Goal: Task Accomplishment & Management: Manage account settings

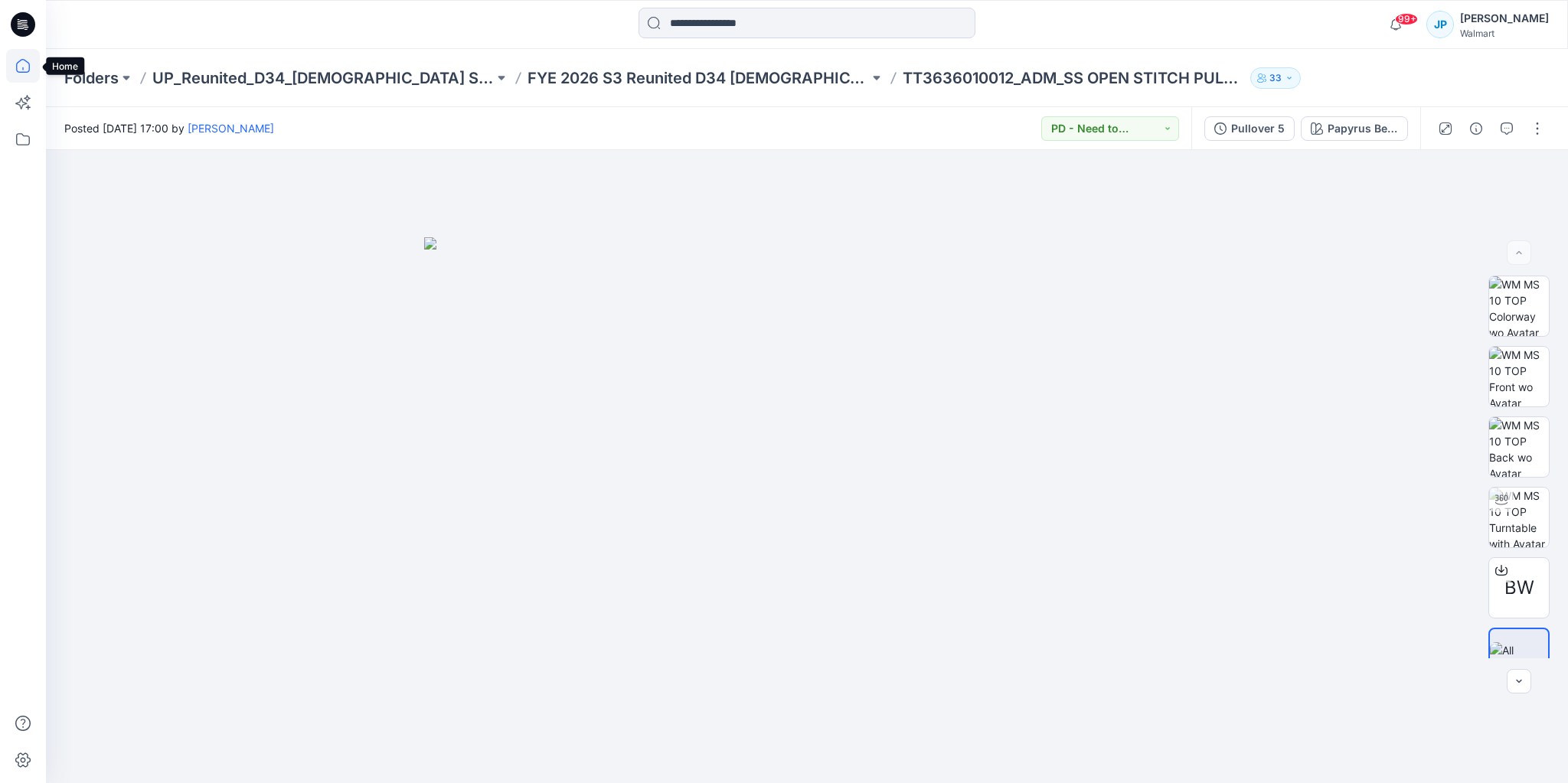
click at [18, 62] on icon at bounding box center [22, 65] width 13 height 13
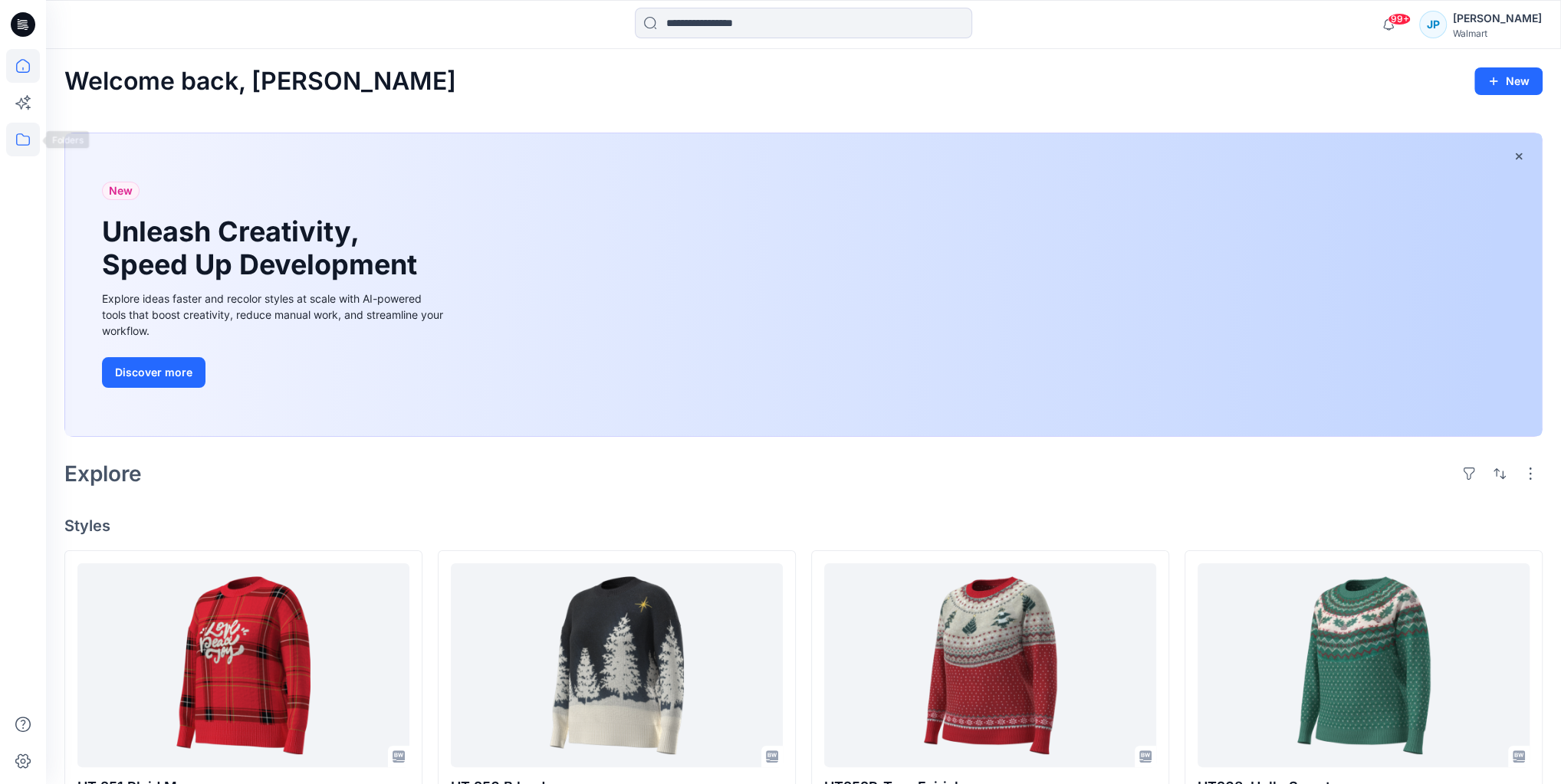
click at [20, 147] on icon at bounding box center [23, 140] width 34 height 34
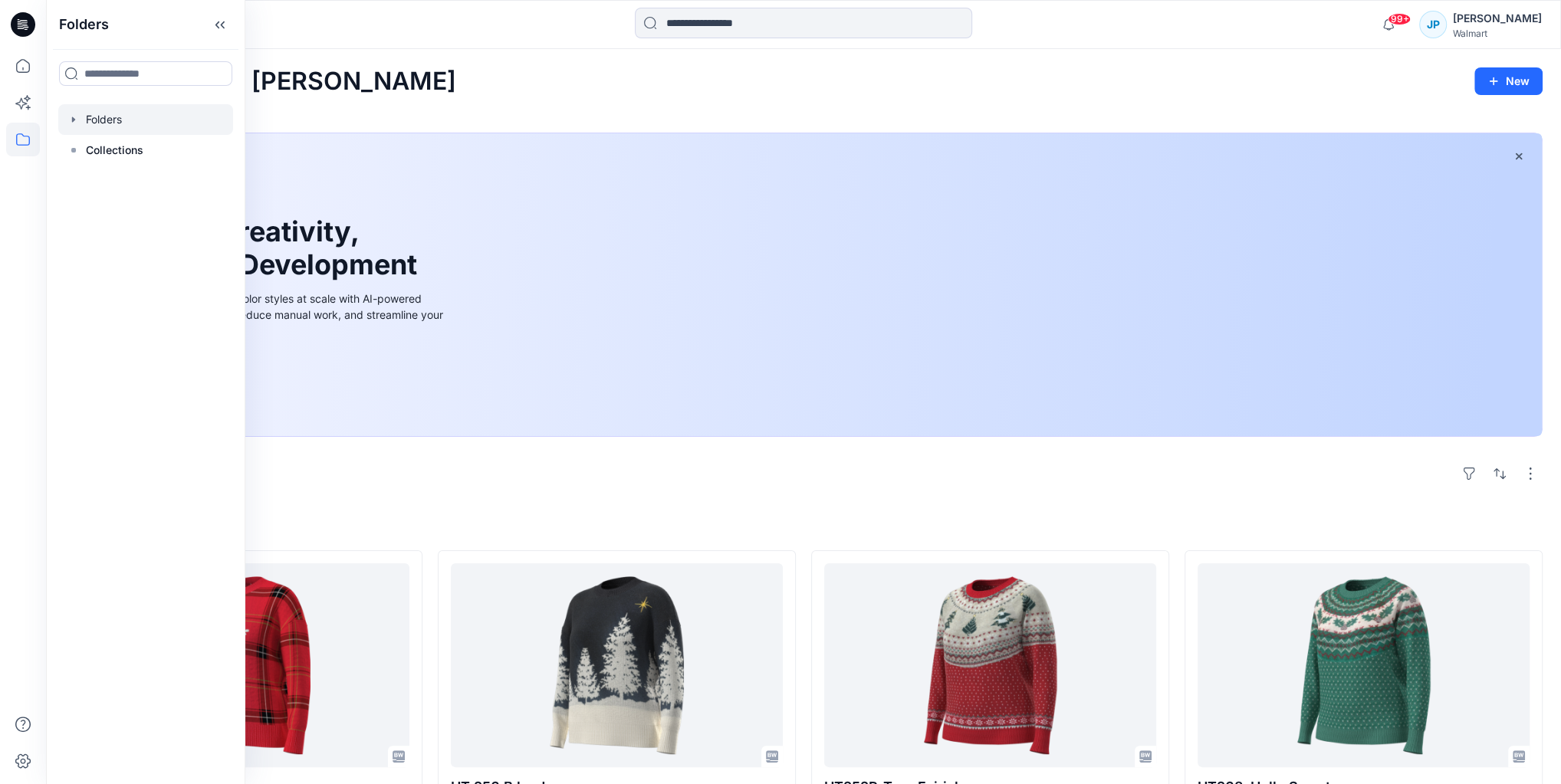
click at [75, 123] on icon "button" at bounding box center [73, 119] width 12 height 12
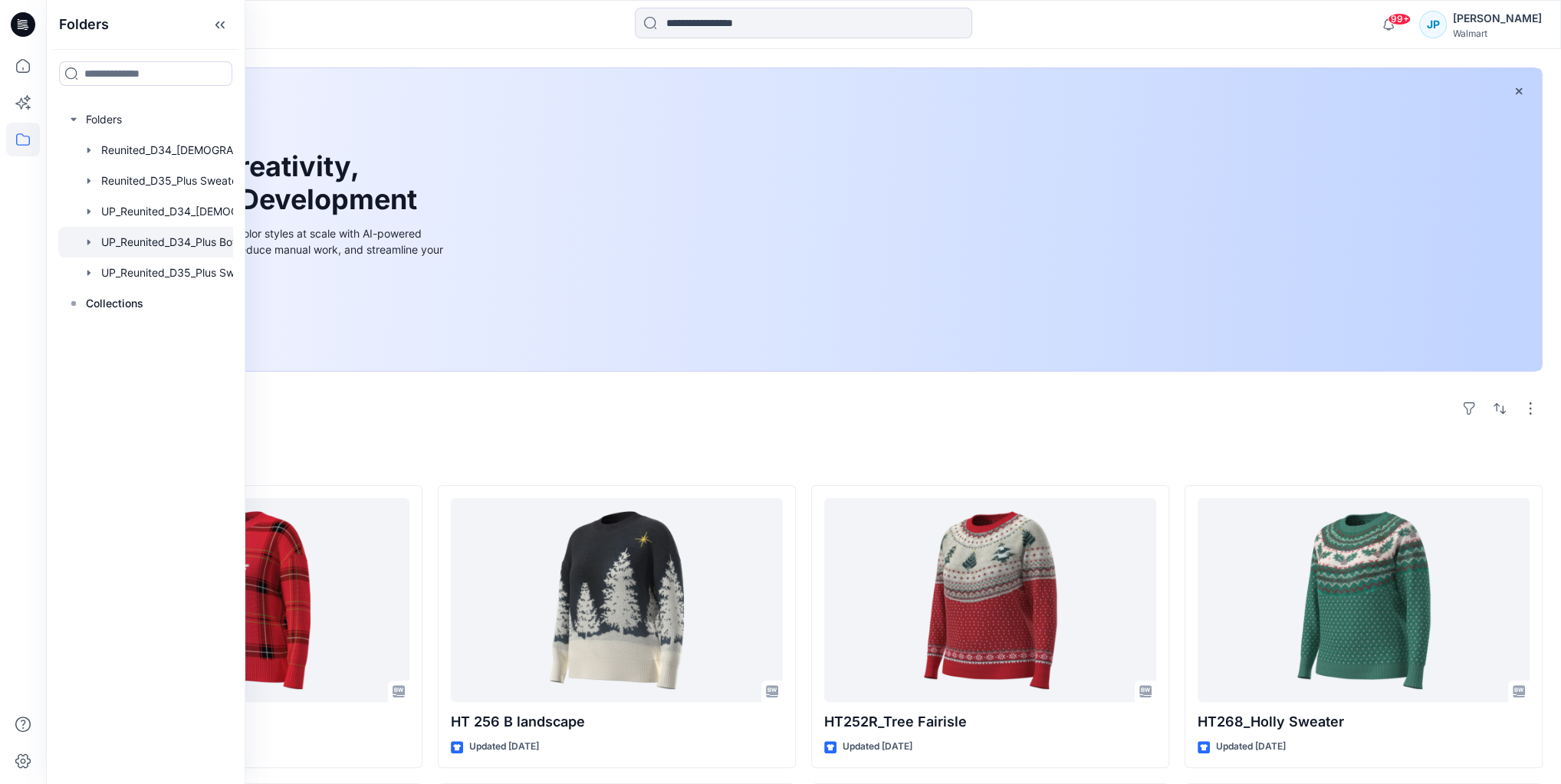
scroll to position [123, 0]
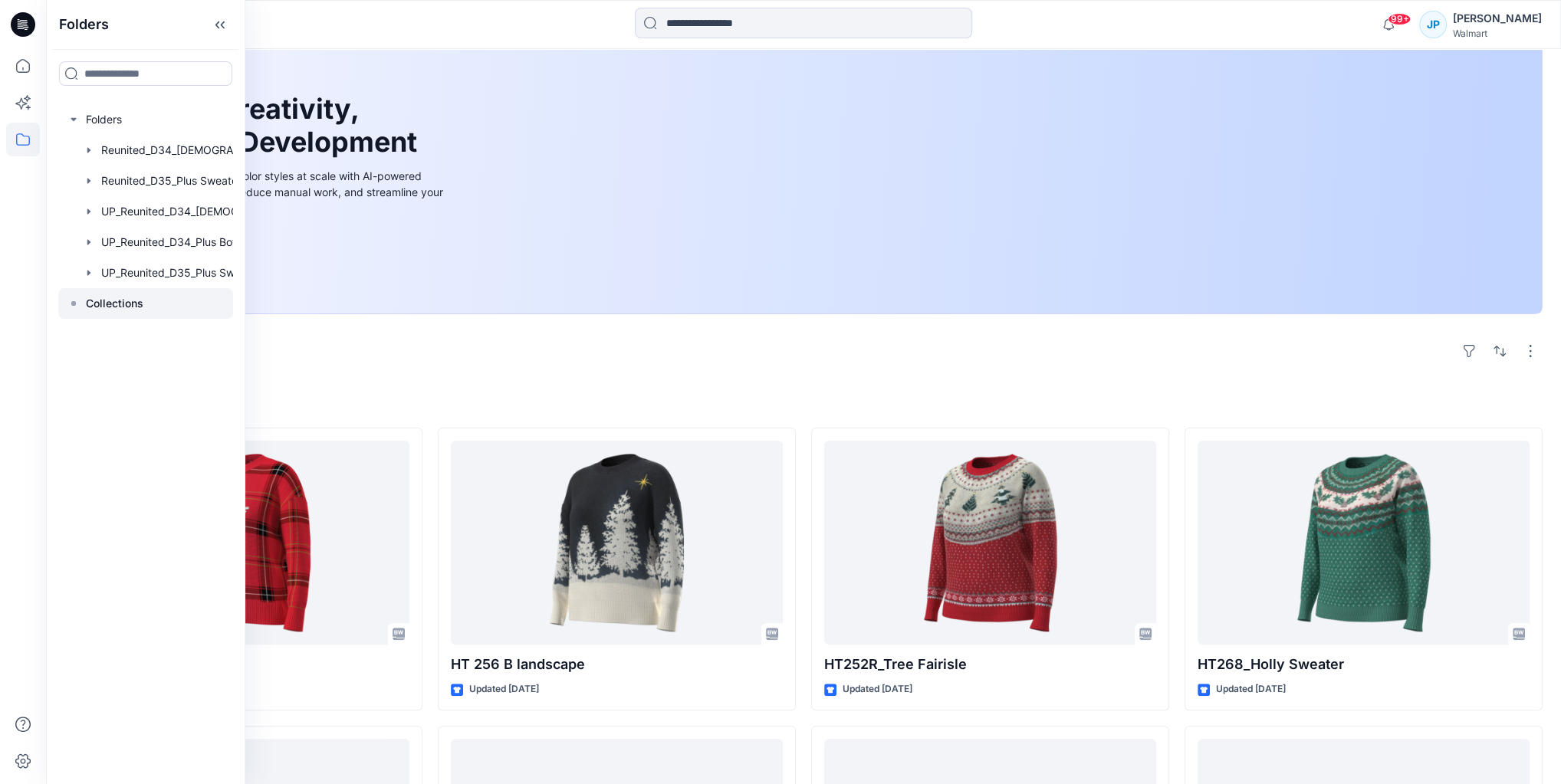
click at [74, 304] on rect at bounding box center [74, 304] width 5 height 5
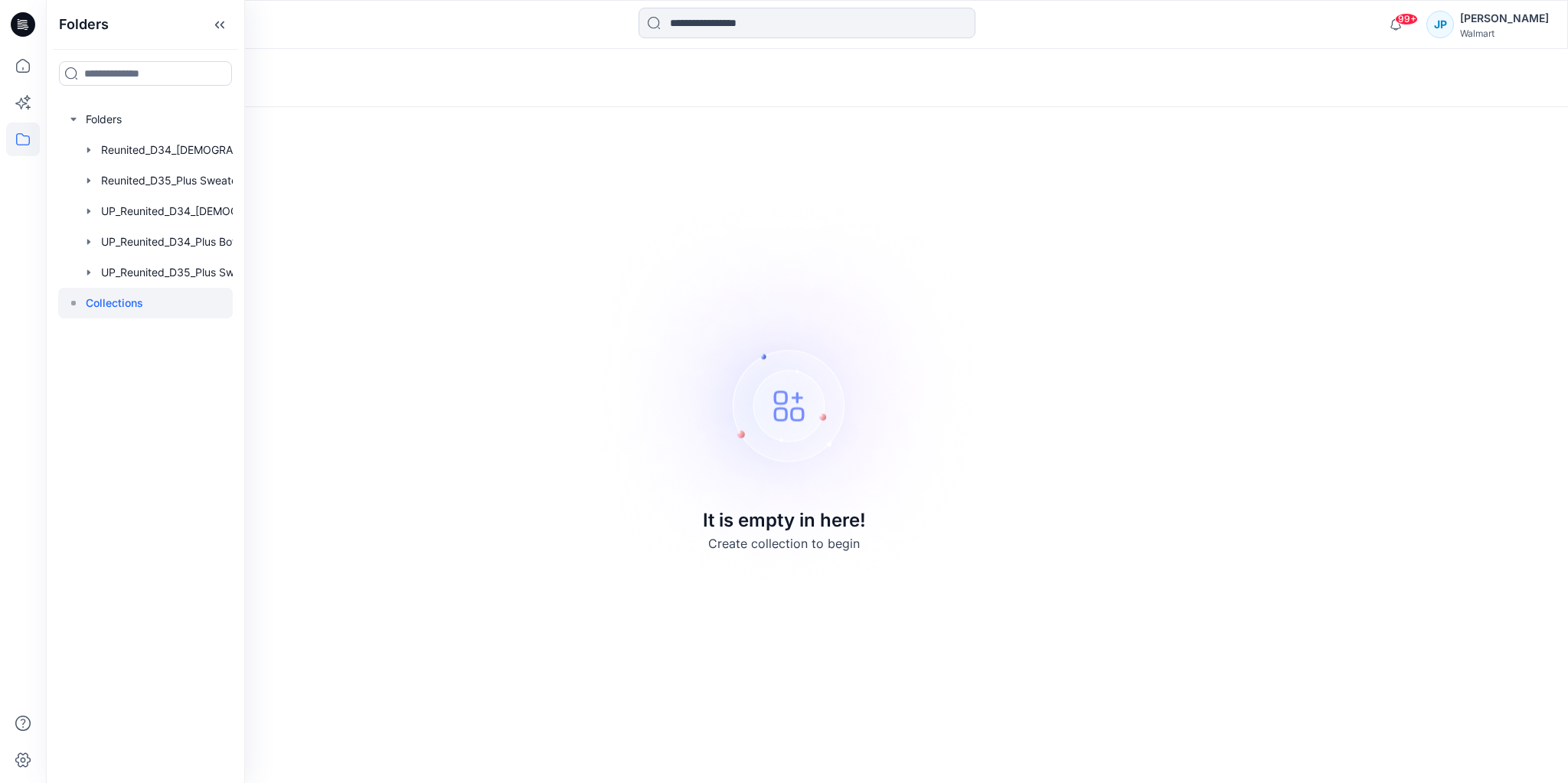
click at [1102, 239] on div "Collections It is empty in here! Create collection to begin" at bounding box center [807, 416] width 1522 height 734
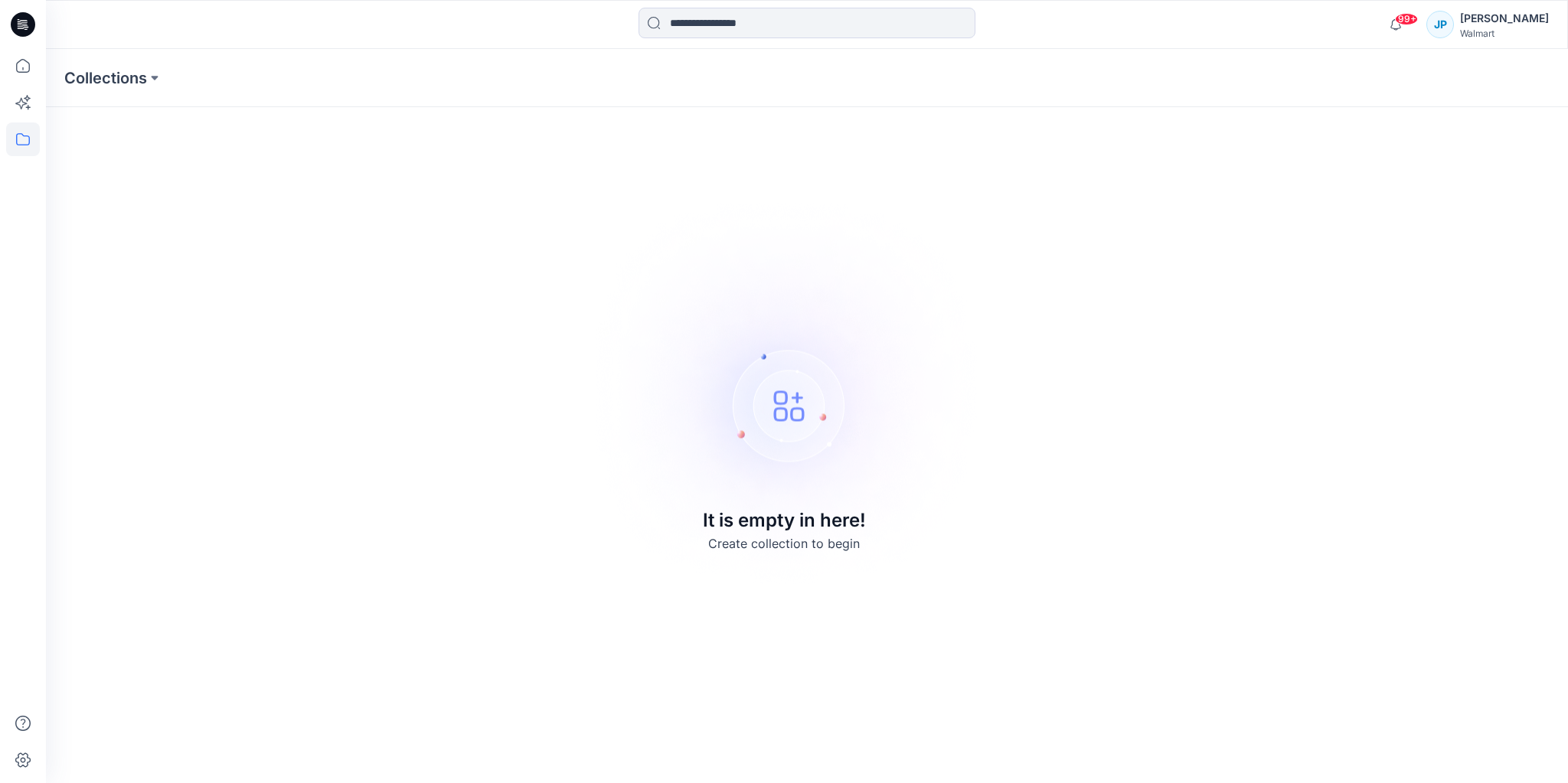
click at [616, 315] on img at bounding box center [784, 391] width 428 height 428
click at [166, 71] on div "Collections" at bounding box center [747, 78] width 1366 height 21
click at [156, 77] on button at bounding box center [154, 78] width 15 height 21
click at [26, 139] on icon at bounding box center [23, 139] width 34 height 34
click at [68, 116] on icon "button" at bounding box center [73, 119] width 12 height 12
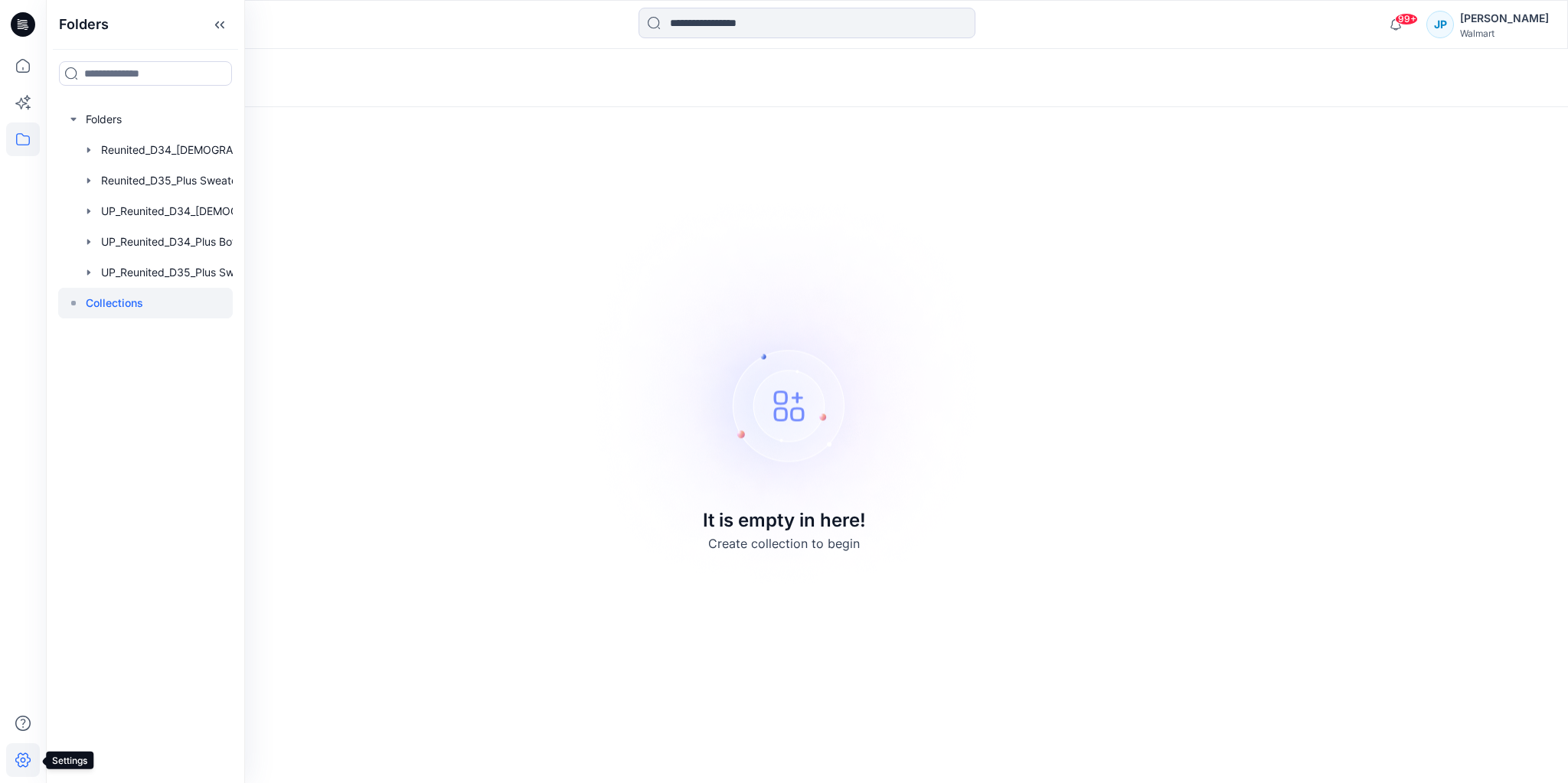
click at [17, 758] on icon at bounding box center [23, 760] width 34 height 34
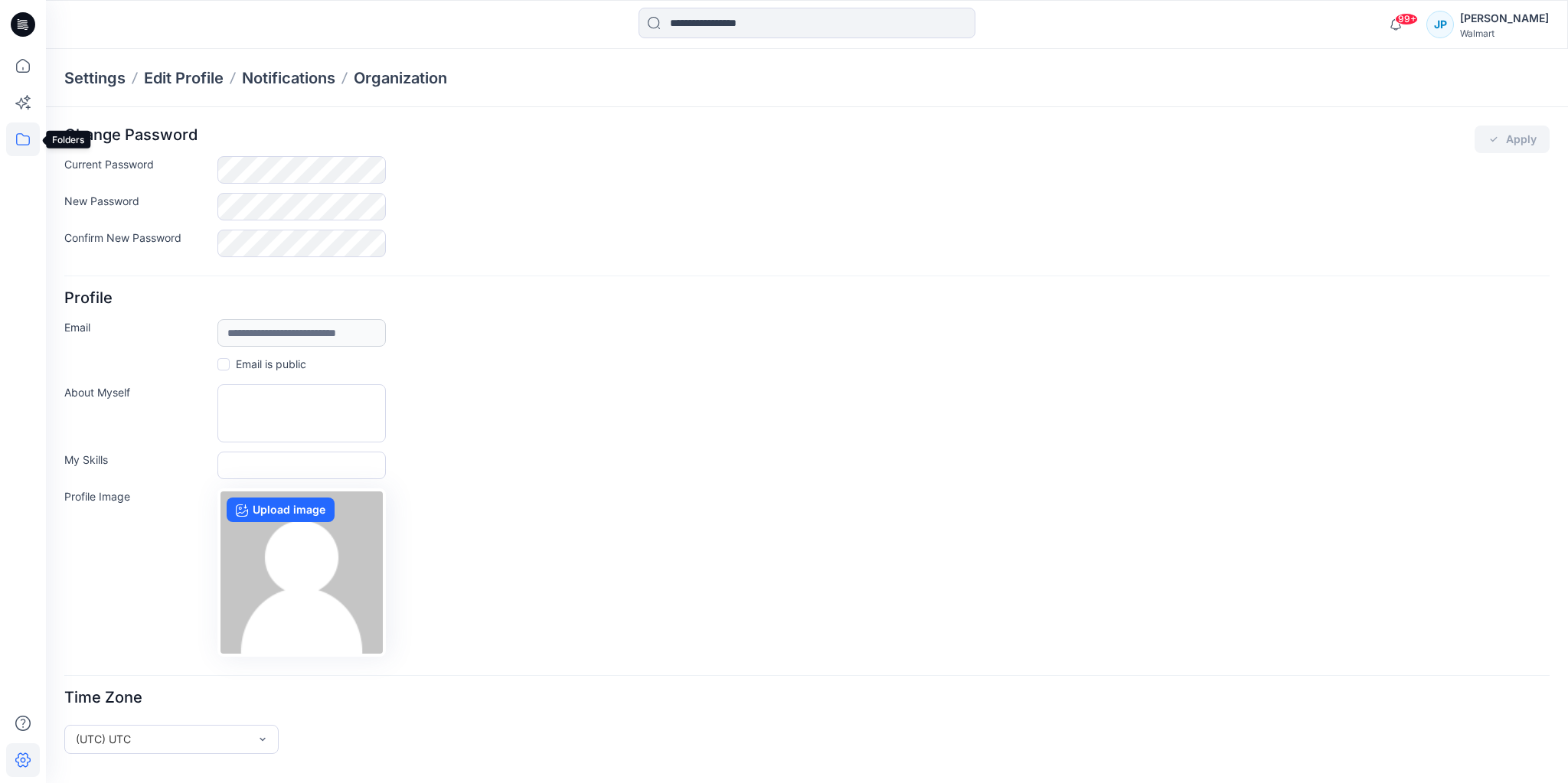
click at [30, 144] on icon at bounding box center [23, 139] width 34 height 34
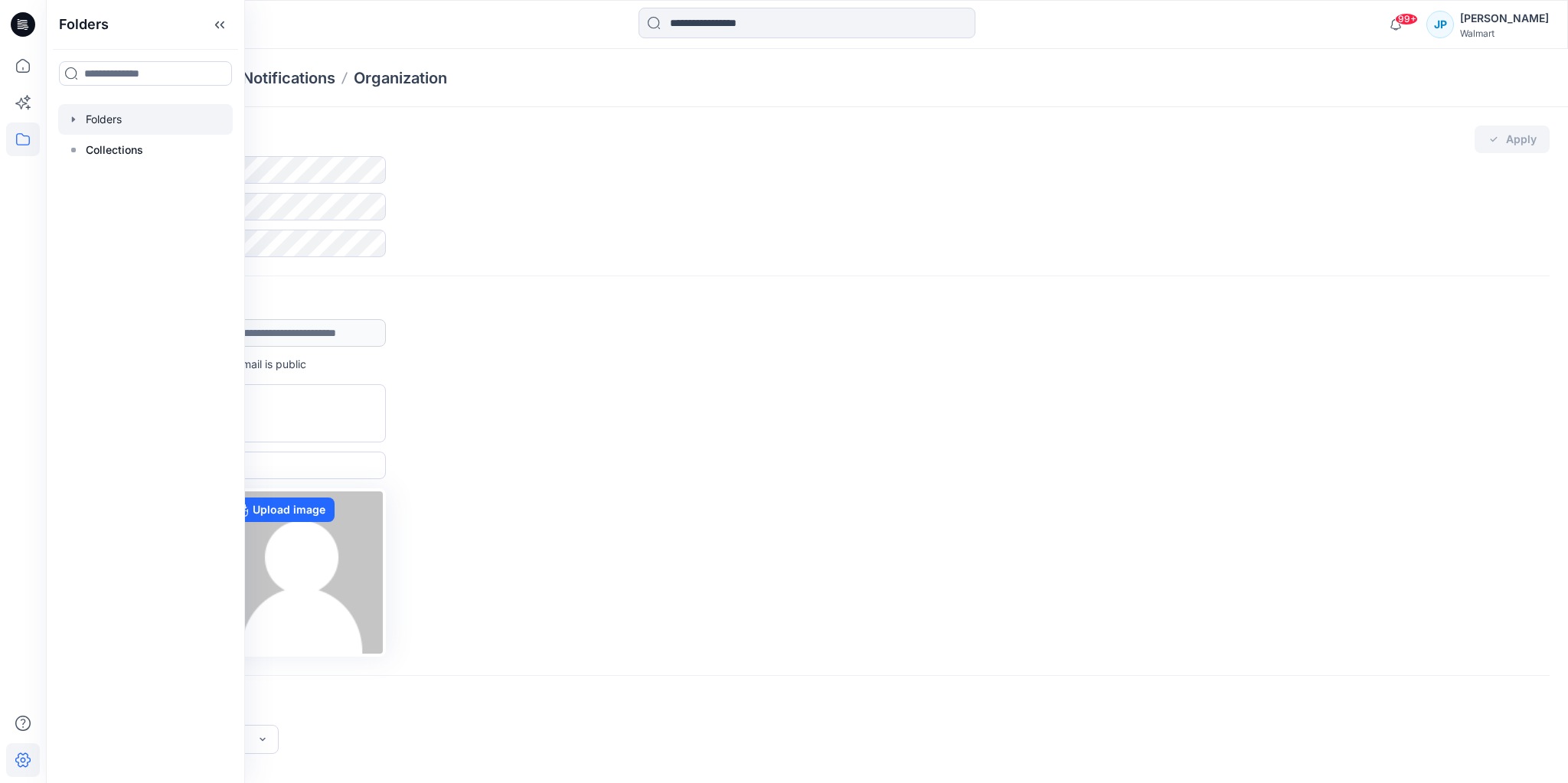
click at [81, 118] on div at bounding box center [145, 120] width 174 height 31
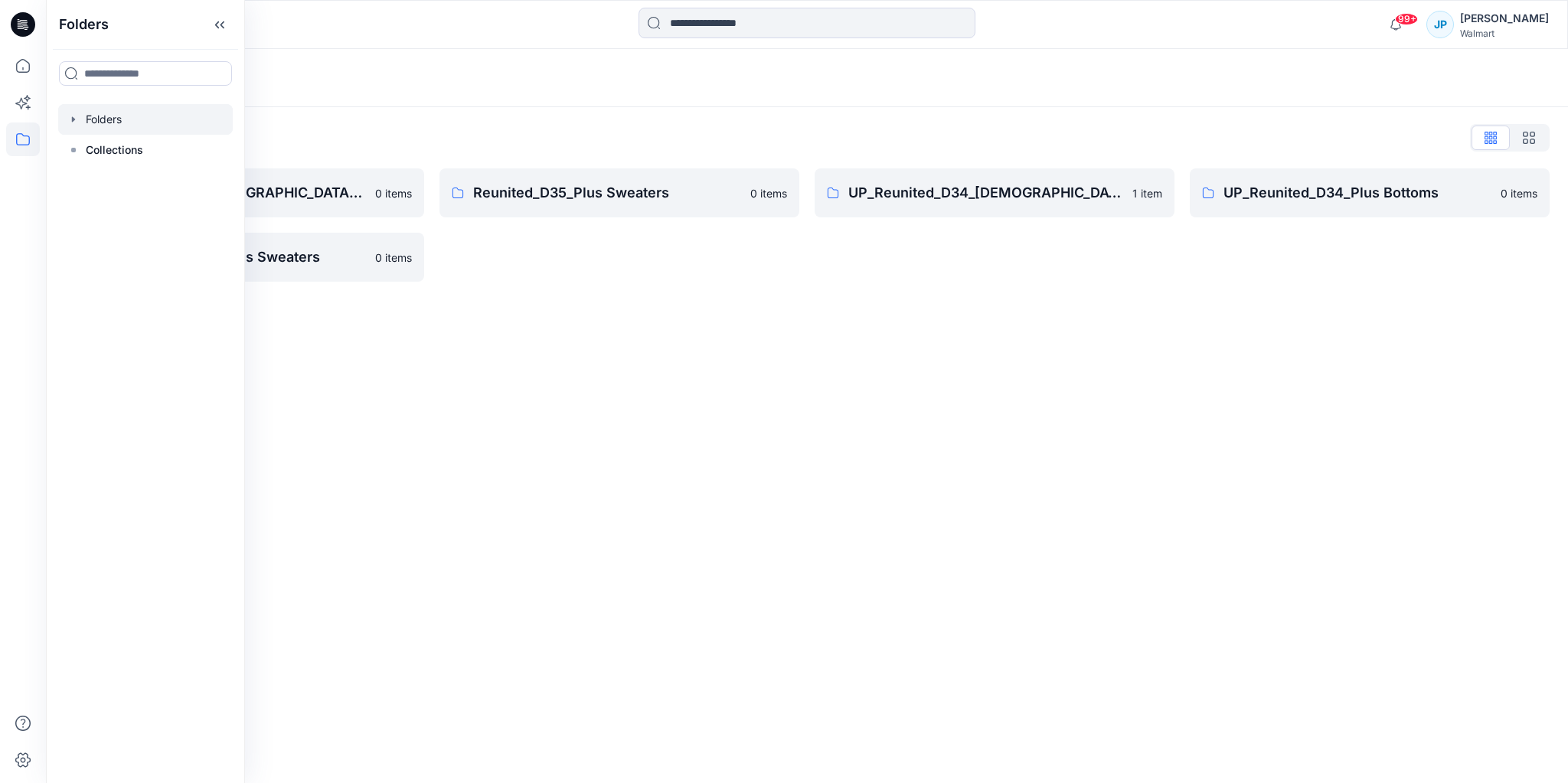
click at [75, 118] on icon "button" at bounding box center [73, 119] width 12 height 12
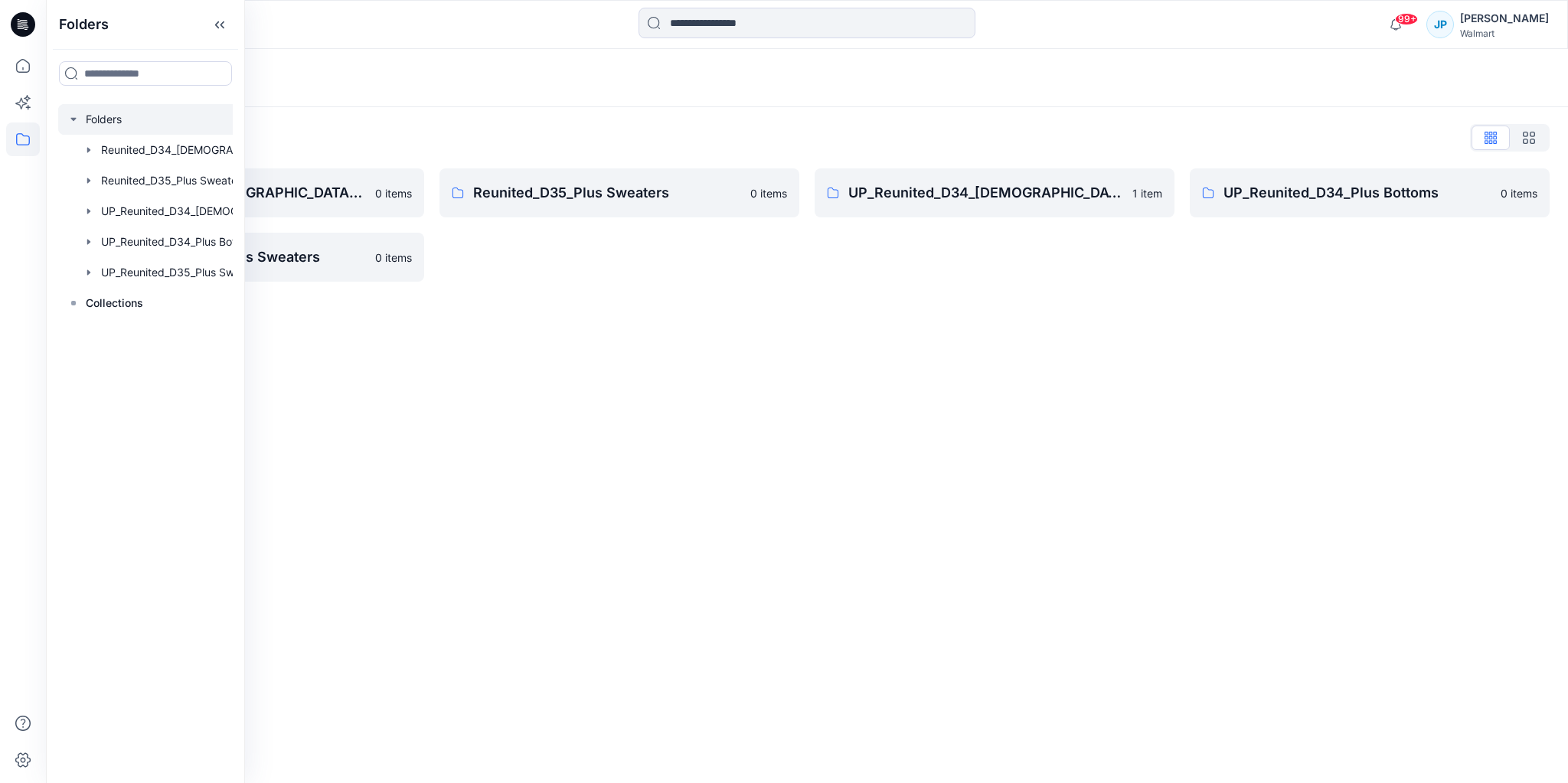
click at [1211, 382] on div "Folders Folders List Reunited_D34_[DEMOGRAPHIC_DATA] Sweaters 0 items UP_Reunit…" at bounding box center [807, 416] width 1522 height 734
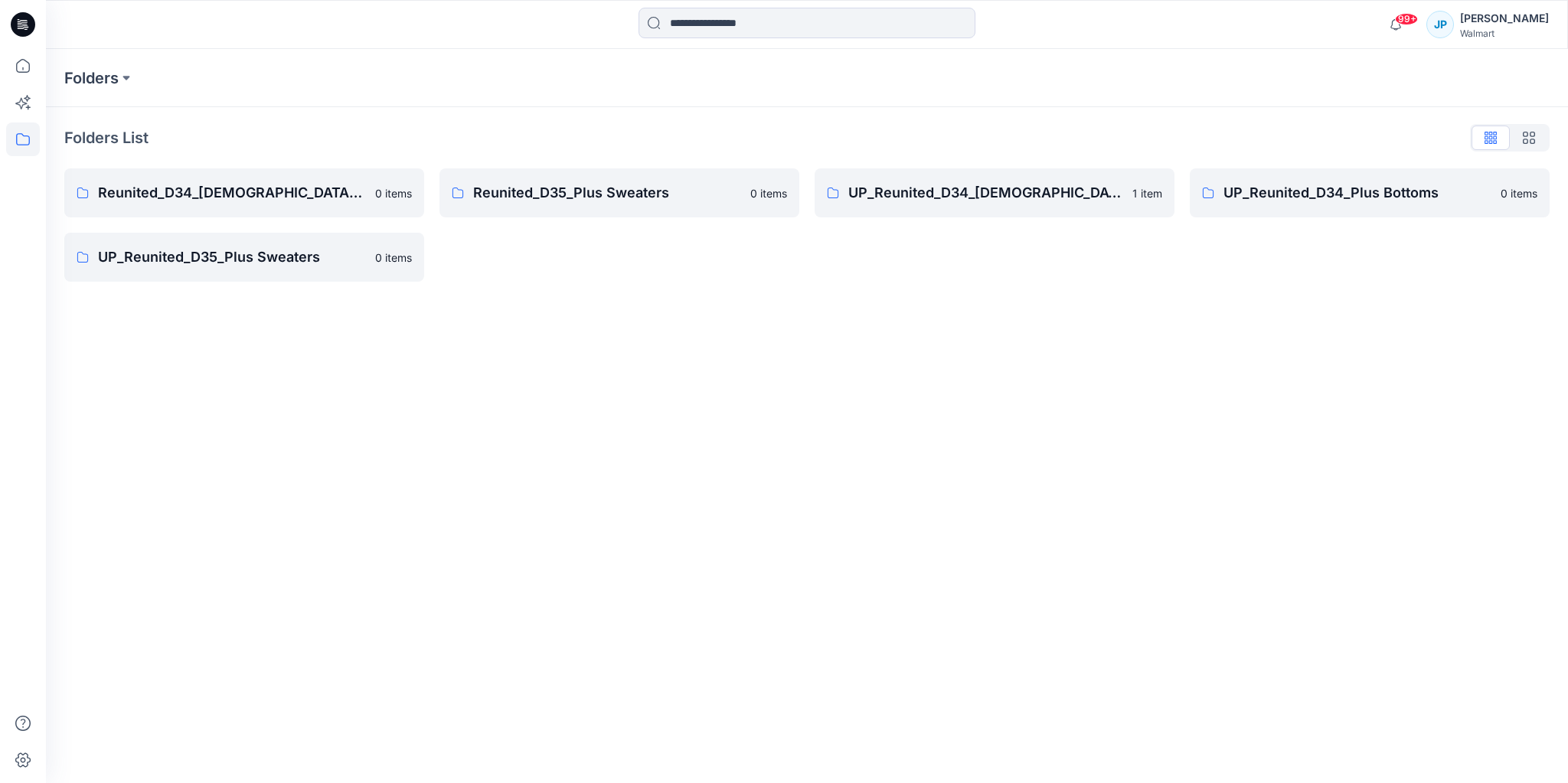
click at [144, 139] on p "Folders List" at bounding box center [106, 138] width 84 height 23
click at [127, 75] on button at bounding box center [126, 78] width 15 height 21
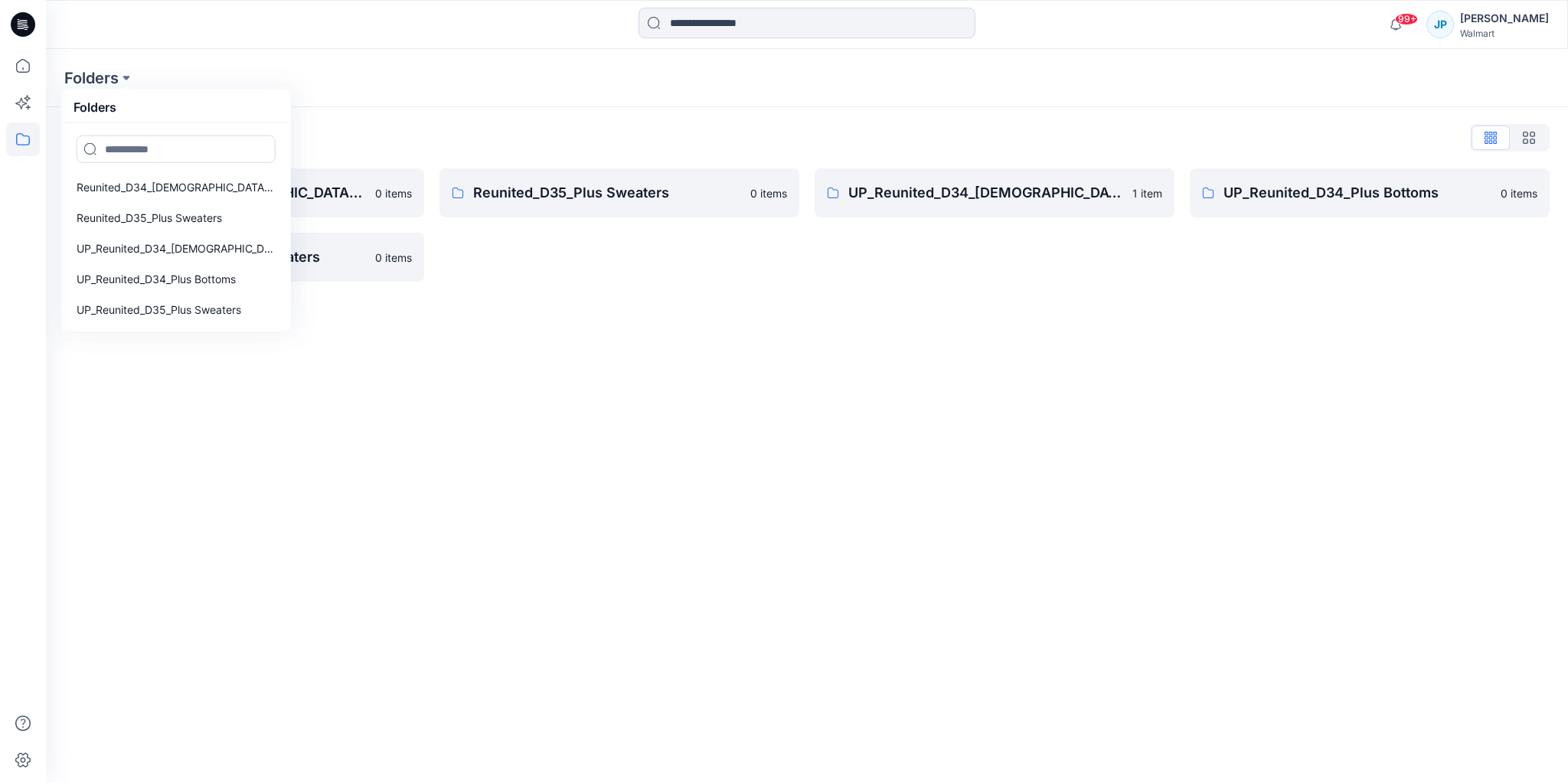
click at [544, 78] on div "Folders Folders Reunited_D34_[DEMOGRAPHIC_DATA] Sweaters Reunited_D35_Plus Swea…" at bounding box center [747, 78] width 1366 height 21
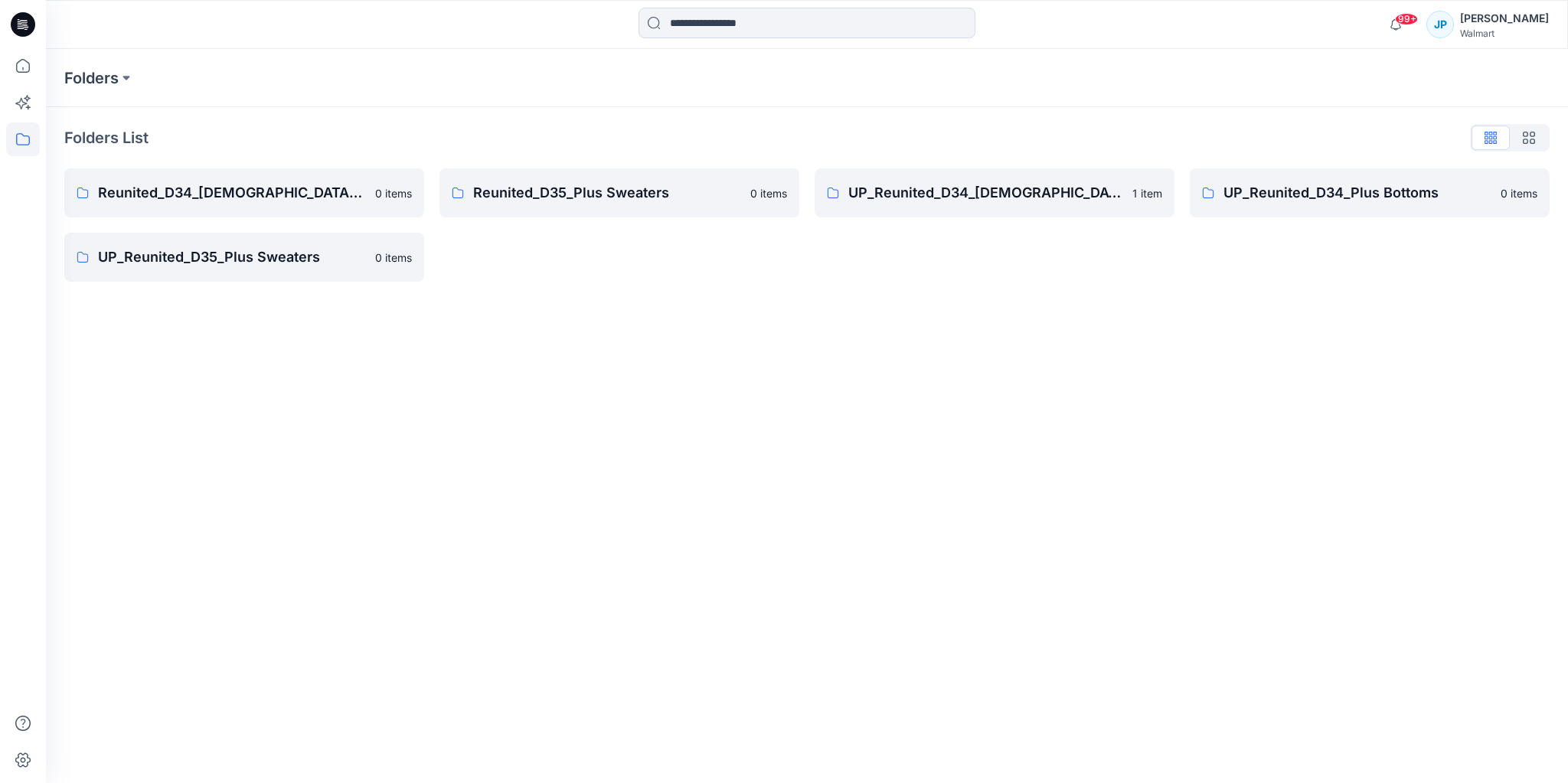
drag, startPoint x: 519, startPoint y: 263, endPoint x: 467, endPoint y: 295, distance: 61.1
click at [467, 295] on div "Folders List Reunited_D34_[DEMOGRAPHIC_DATA] Sweaters 0 items UP_Reunited_D35_P…" at bounding box center [807, 203] width 1522 height 193
click at [382, 256] on p "0 items" at bounding box center [394, 257] width 36 height 16
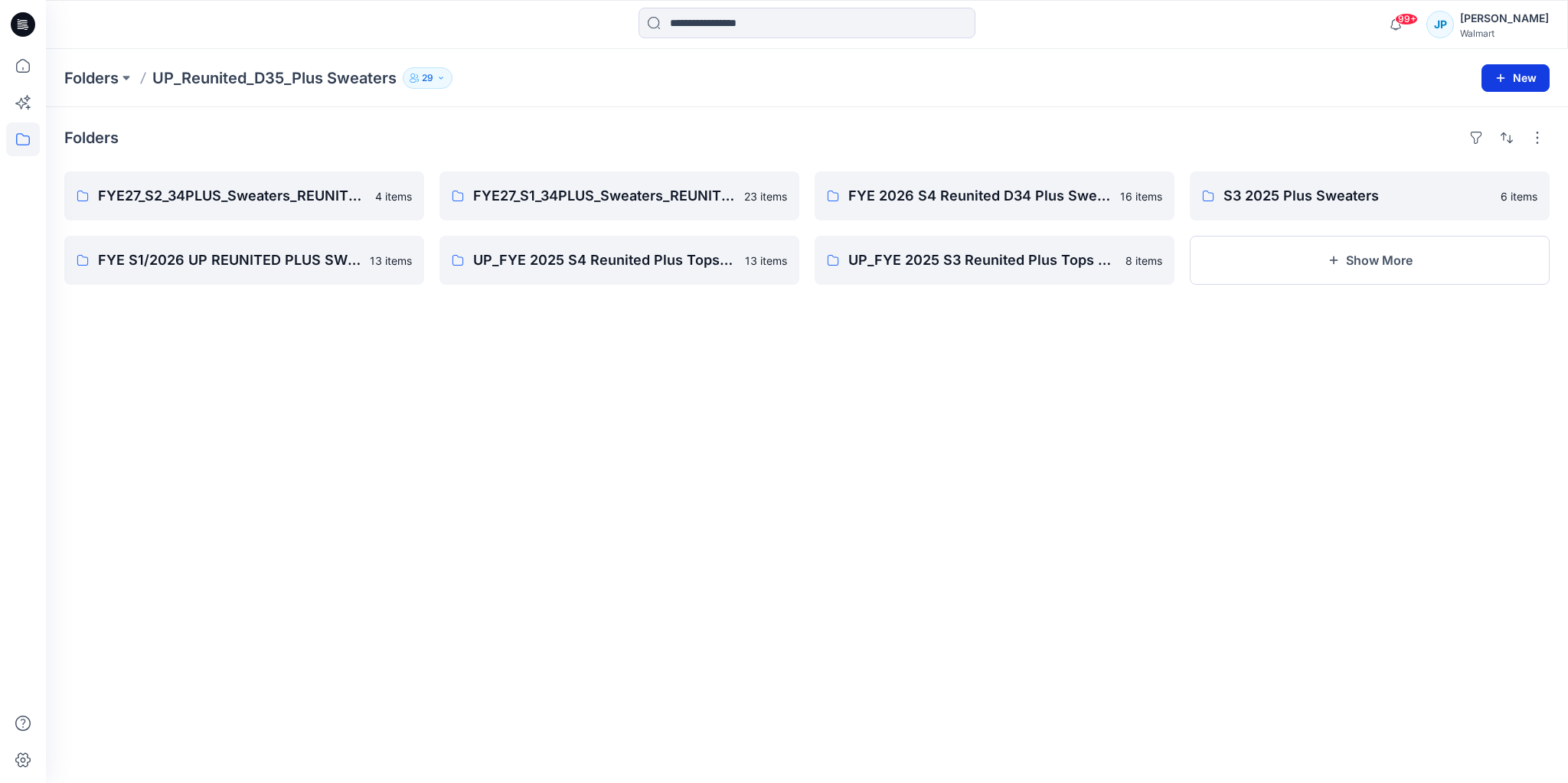
click at [1521, 73] on button "New" at bounding box center [1516, 78] width 68 height 28
click at [1449, 139] on p "New Folder" at bounding box center [1471, 145] width 57 height 16
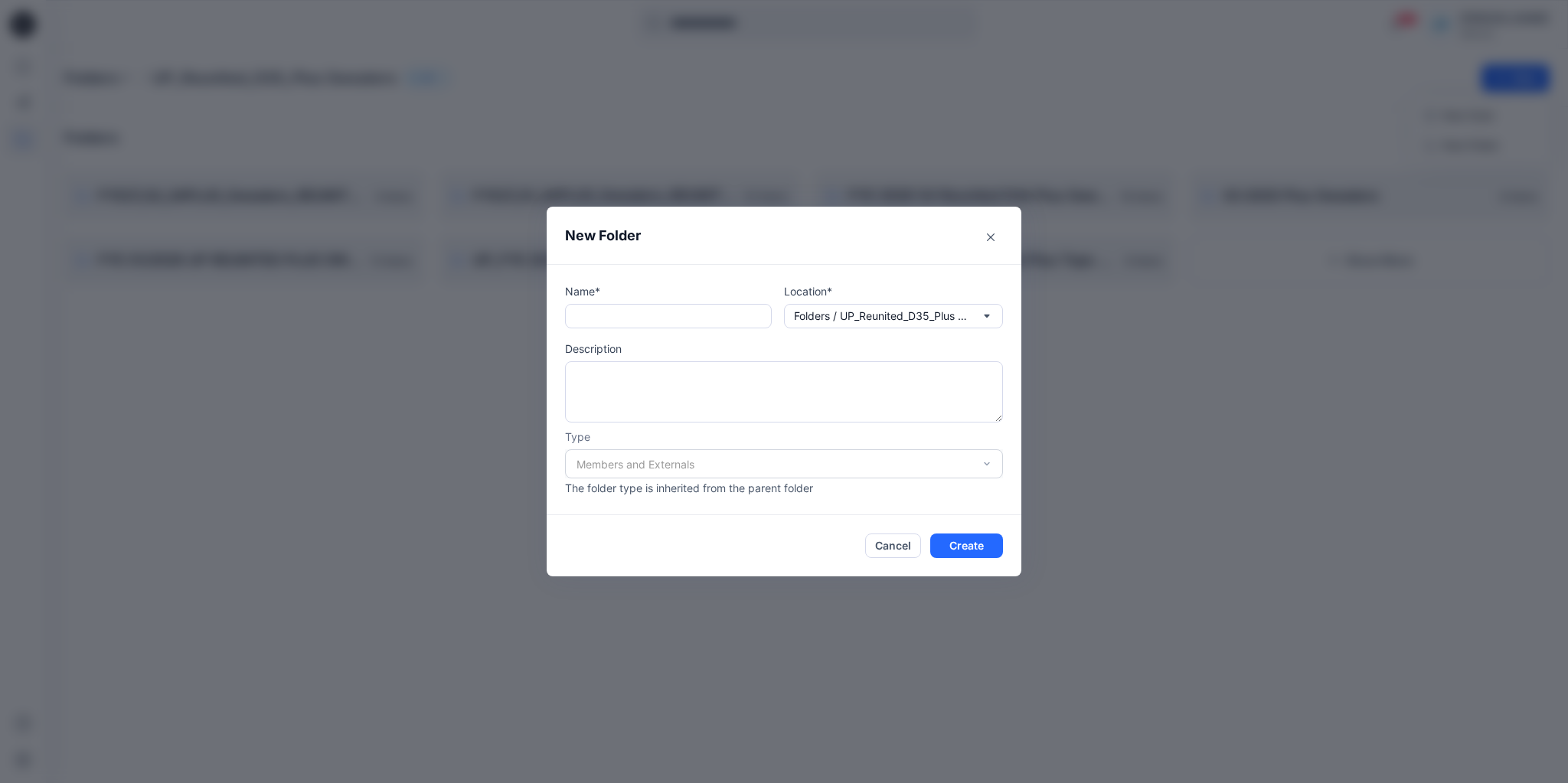
click at [836, 465] on div "Members and Externals" at bounding box center [784, 464] width 438 height 29
drag, startPoint x: 1031, startPoint y: 464, endPoint x: 1009, endPoint y: 453, distance: 24.6
click at [1031, 463] on div "New Folder Name* Location* Folders / UP_Reunited_D35_Plus Sweaters Description …" at bounding box center [784, 391] width 1568 height 783
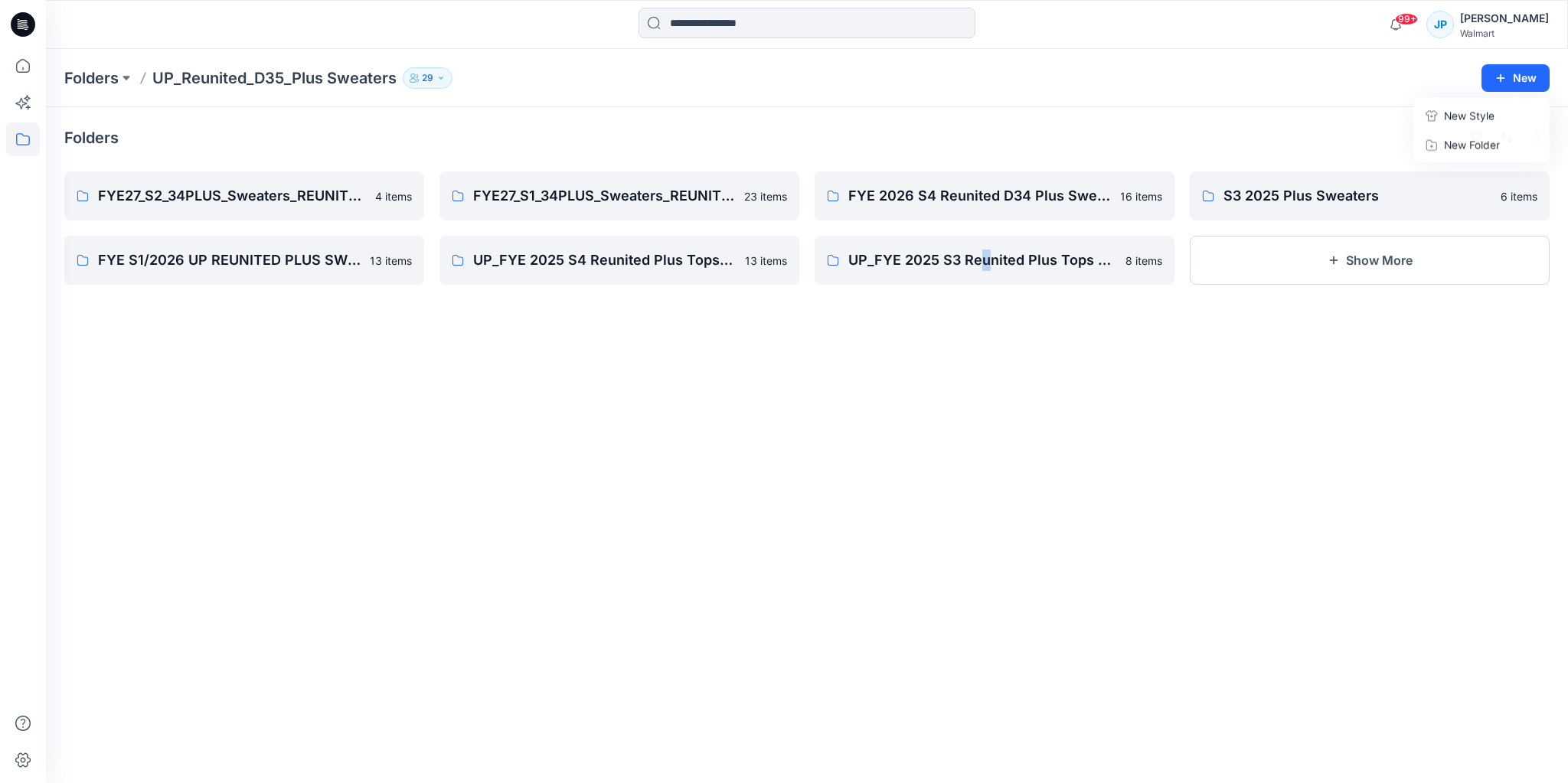
click at [981, 454] on div "Folders FYE27_S2_34PLUS_Sweaters_REUNITED 4 items FYE S1/2026 UP REUNITED PLUS …" at bounding box center [807, 445] width 1522 height 676
click at [1533, 73] on button "New" at bounding box center [1516, 78] width 68 height 28
click at [1452, 135] on button "New Folder" at bounding box center [1481, 145] width 131 height 29
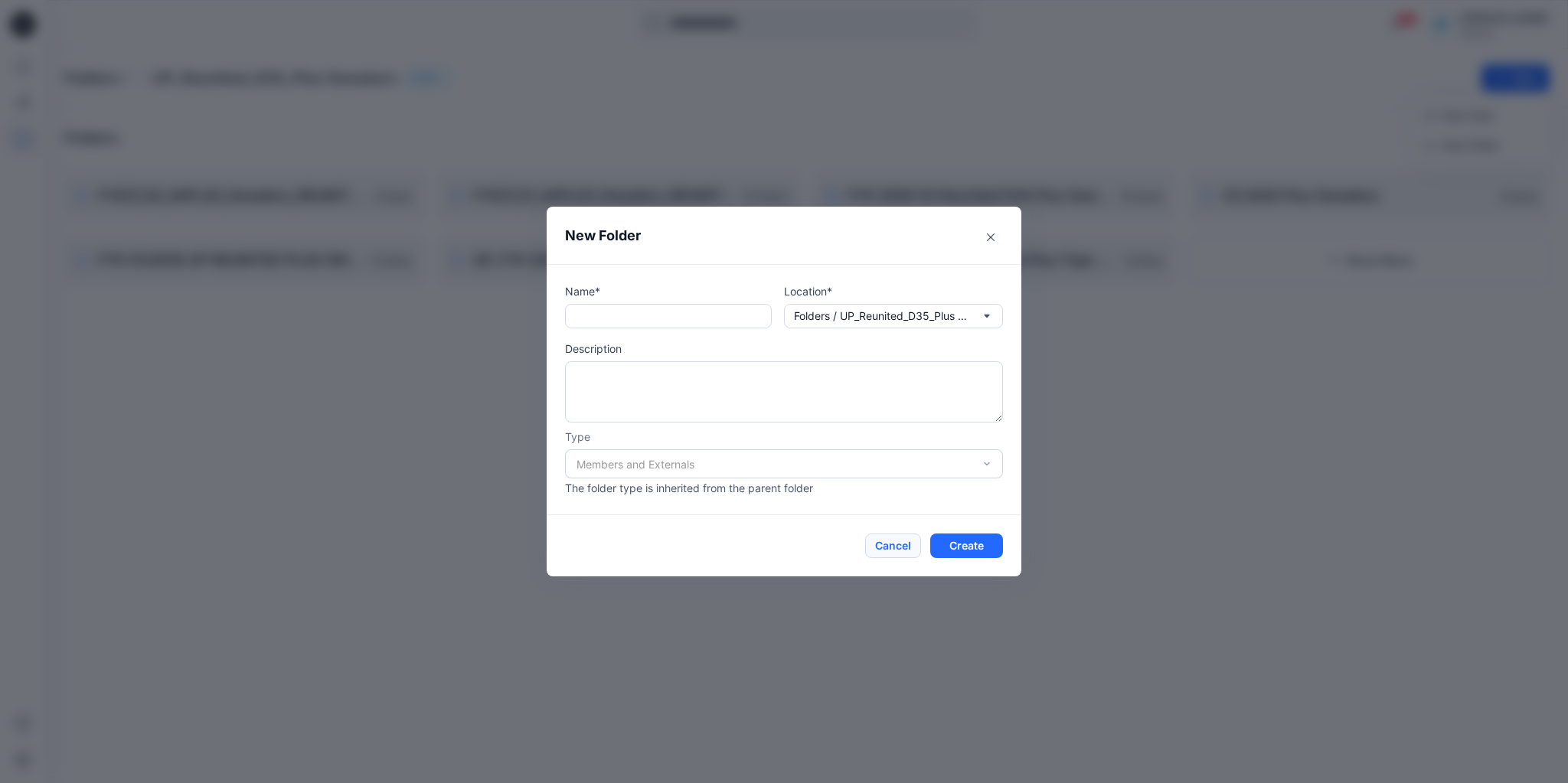
click at [883, 544] on button "Cancel" at bounding box center [893, 545] width 56 height 25
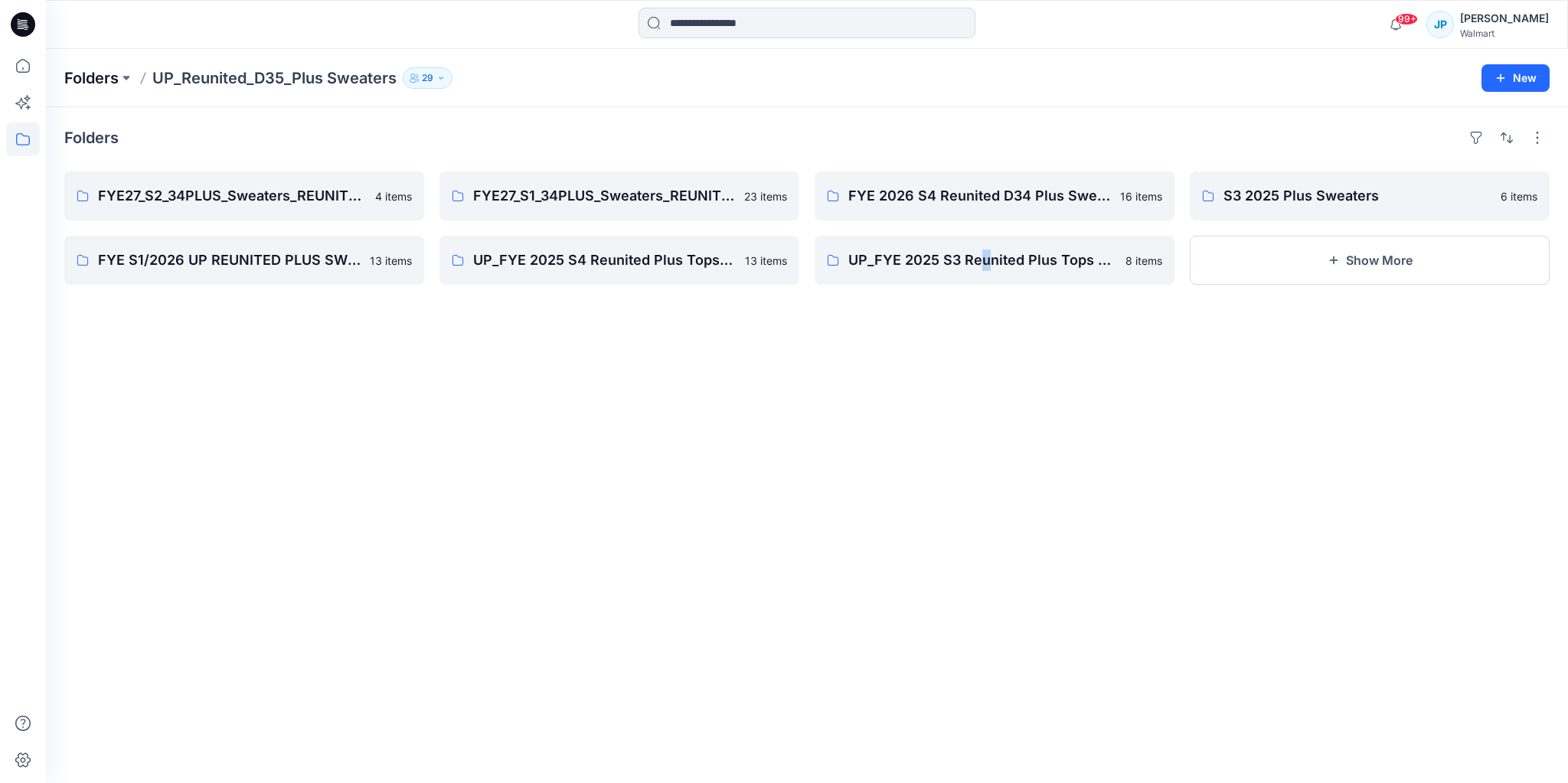
click at [90, 82] on p "Folders" at bounding box center [91, 78] width 55 height 21
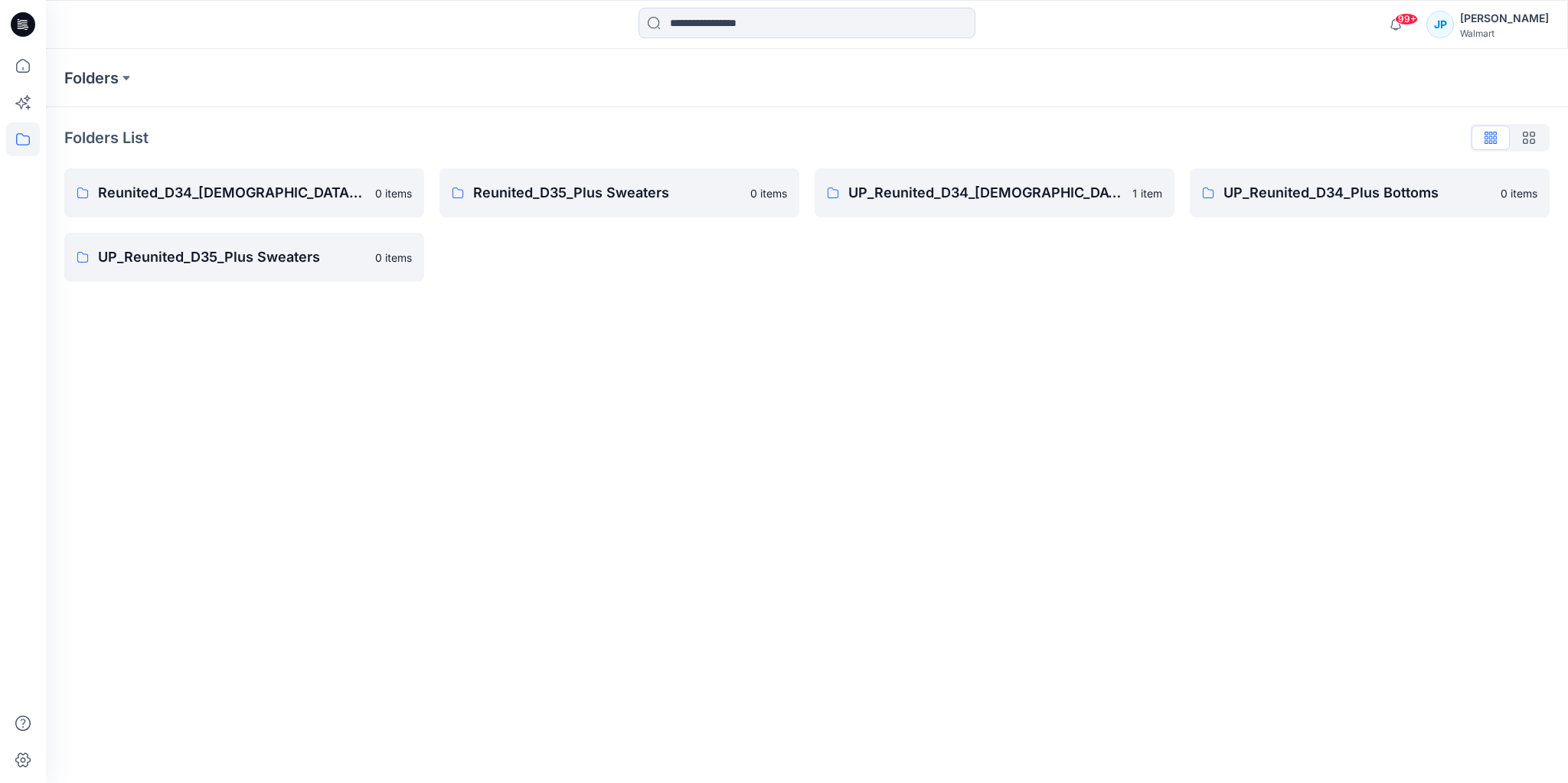
click at [1485, 71] on div "Folders" at bounding box center [807, 78] width 1522 height 58
click at [21, 68] on icon at bounding box center [23, 66] width 34 height 34
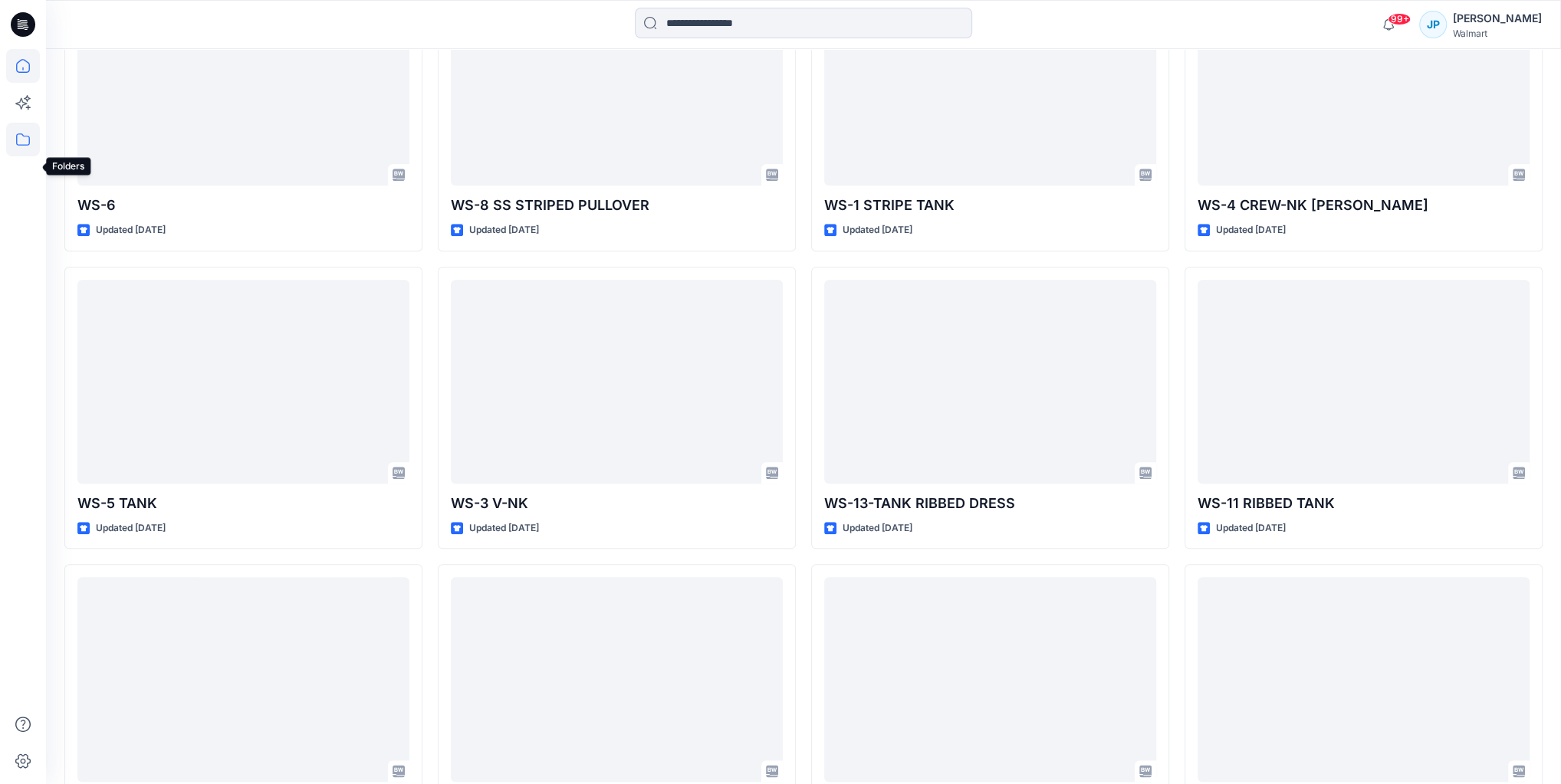
scroll to position [1319, 0]
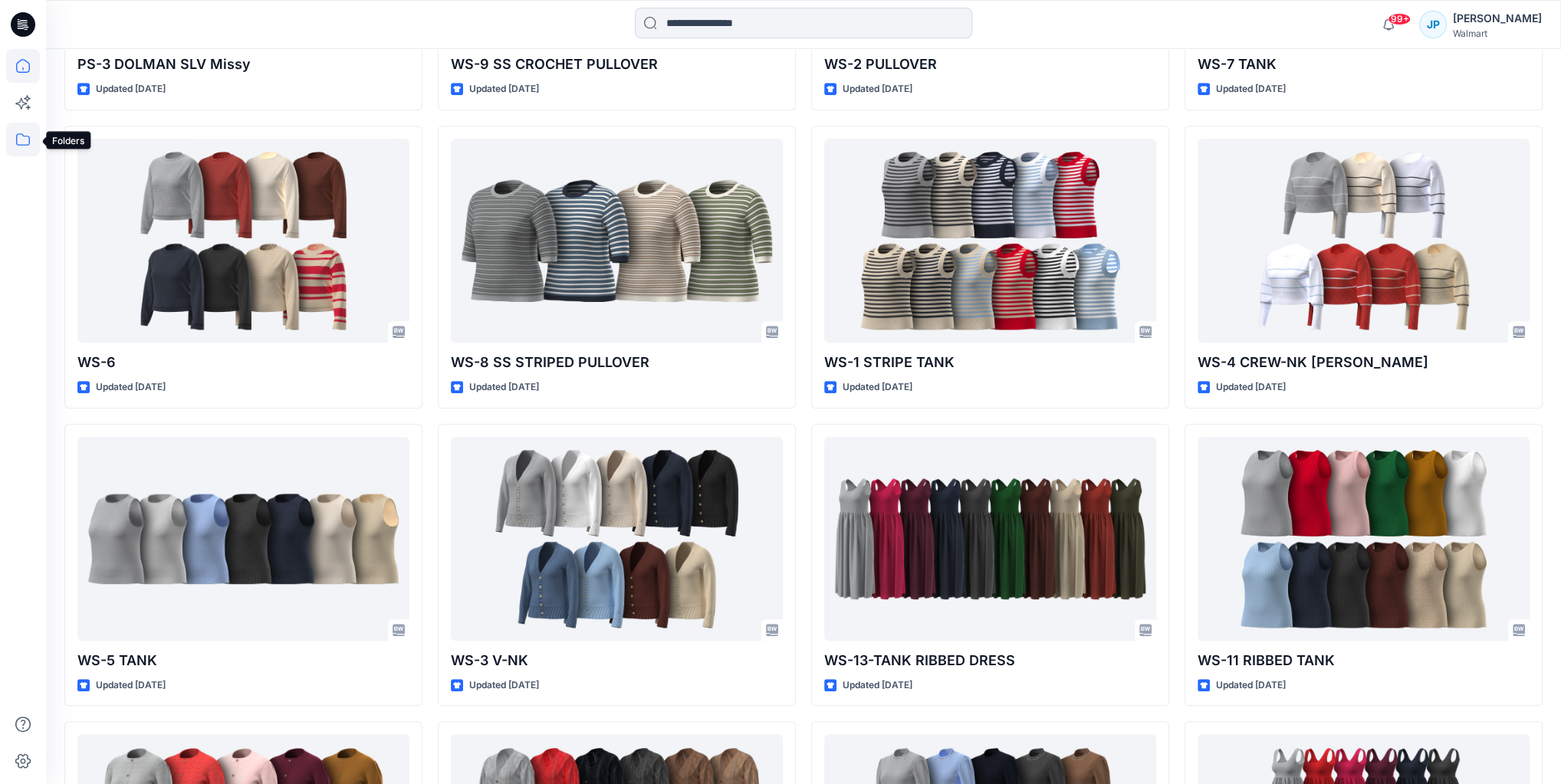
click at [25, 147] on icon at bounding box center [23, 140] width 34 height 34
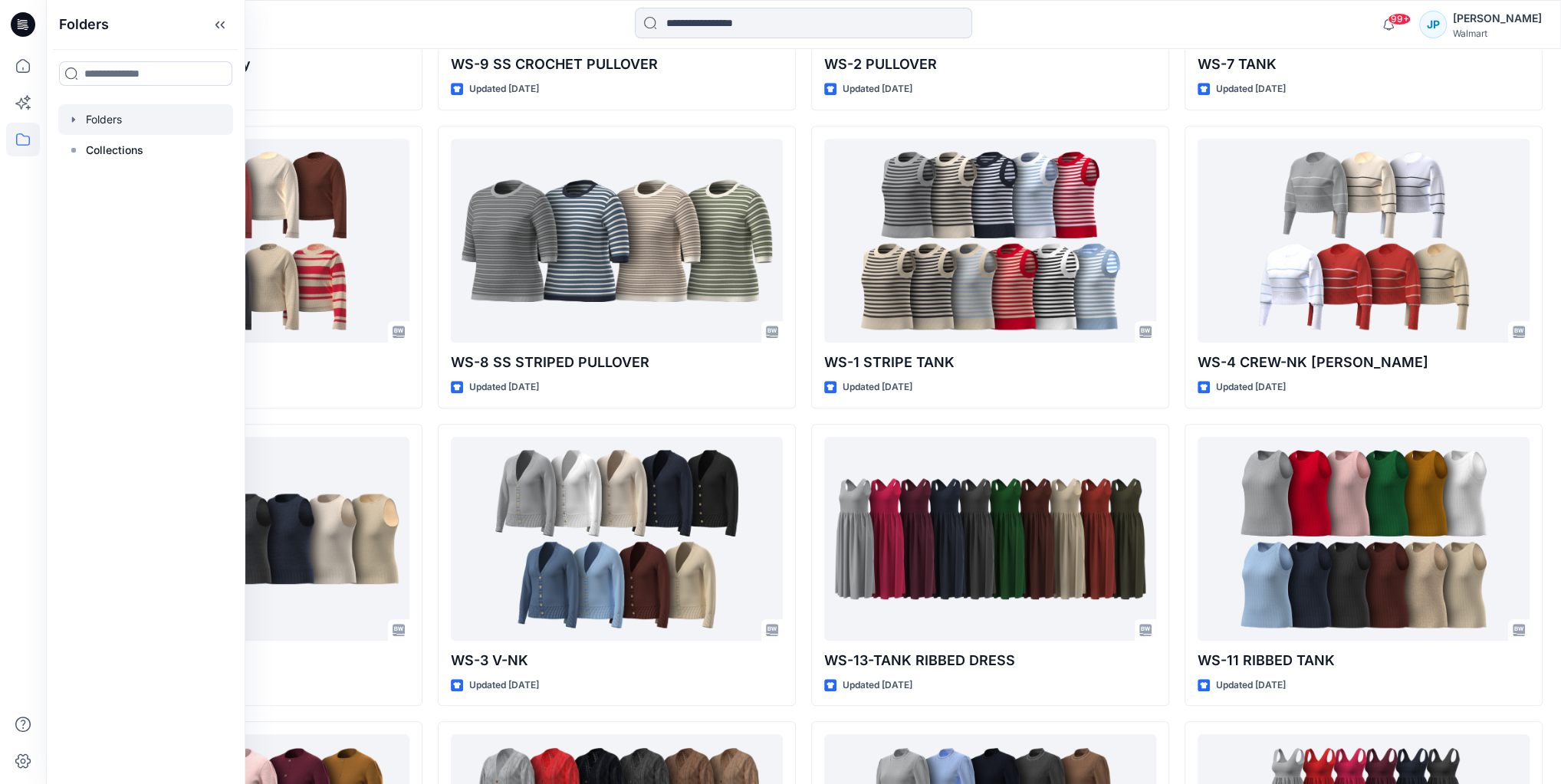
click at [82, 128] on div at bounding box center [145, 120] width 174 height 31
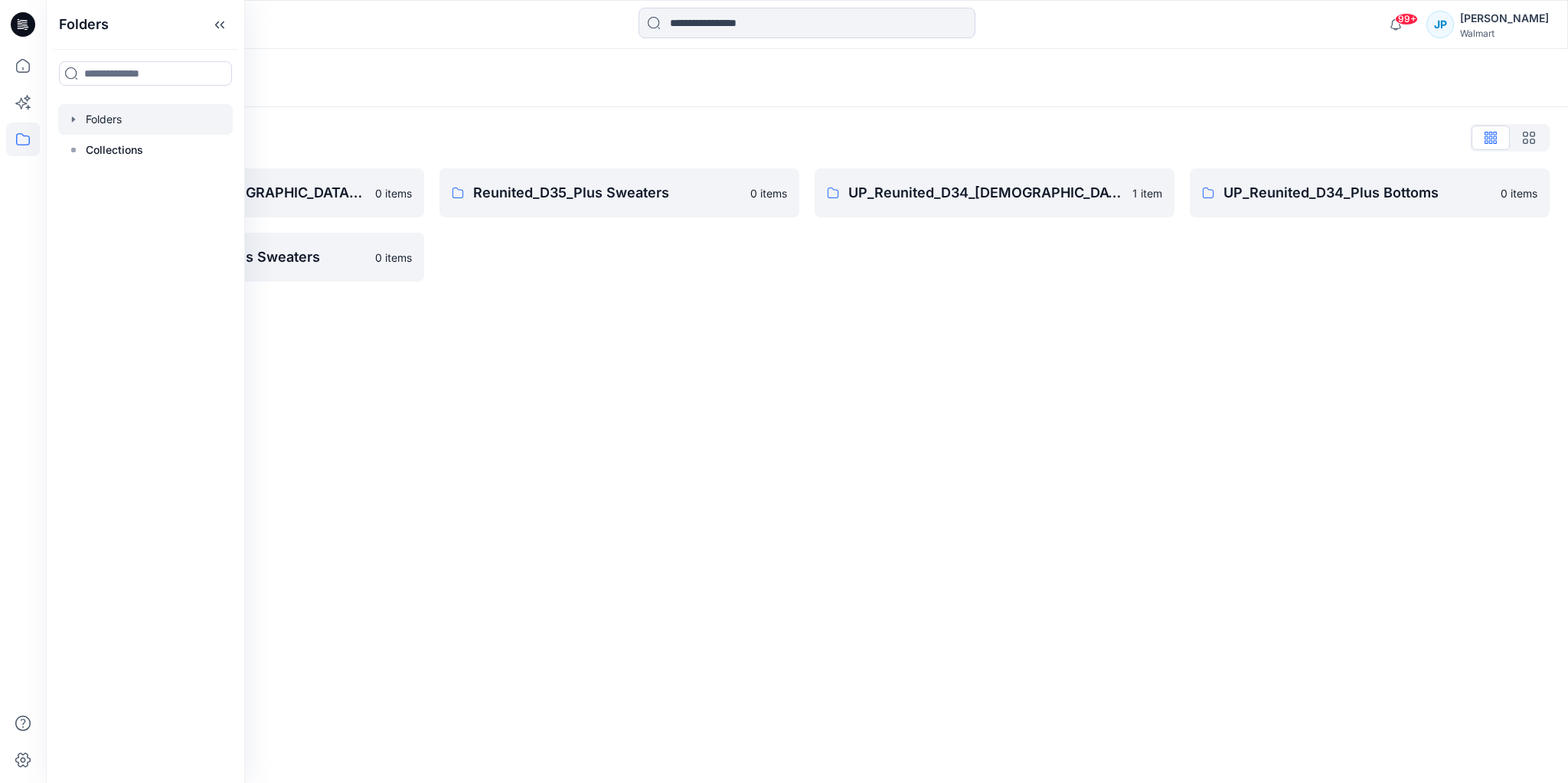
click at [729, 277] on div "Reunited_D35_Plus Sweaters 0 items" at bounding box center [619, 225] width 360 height 113
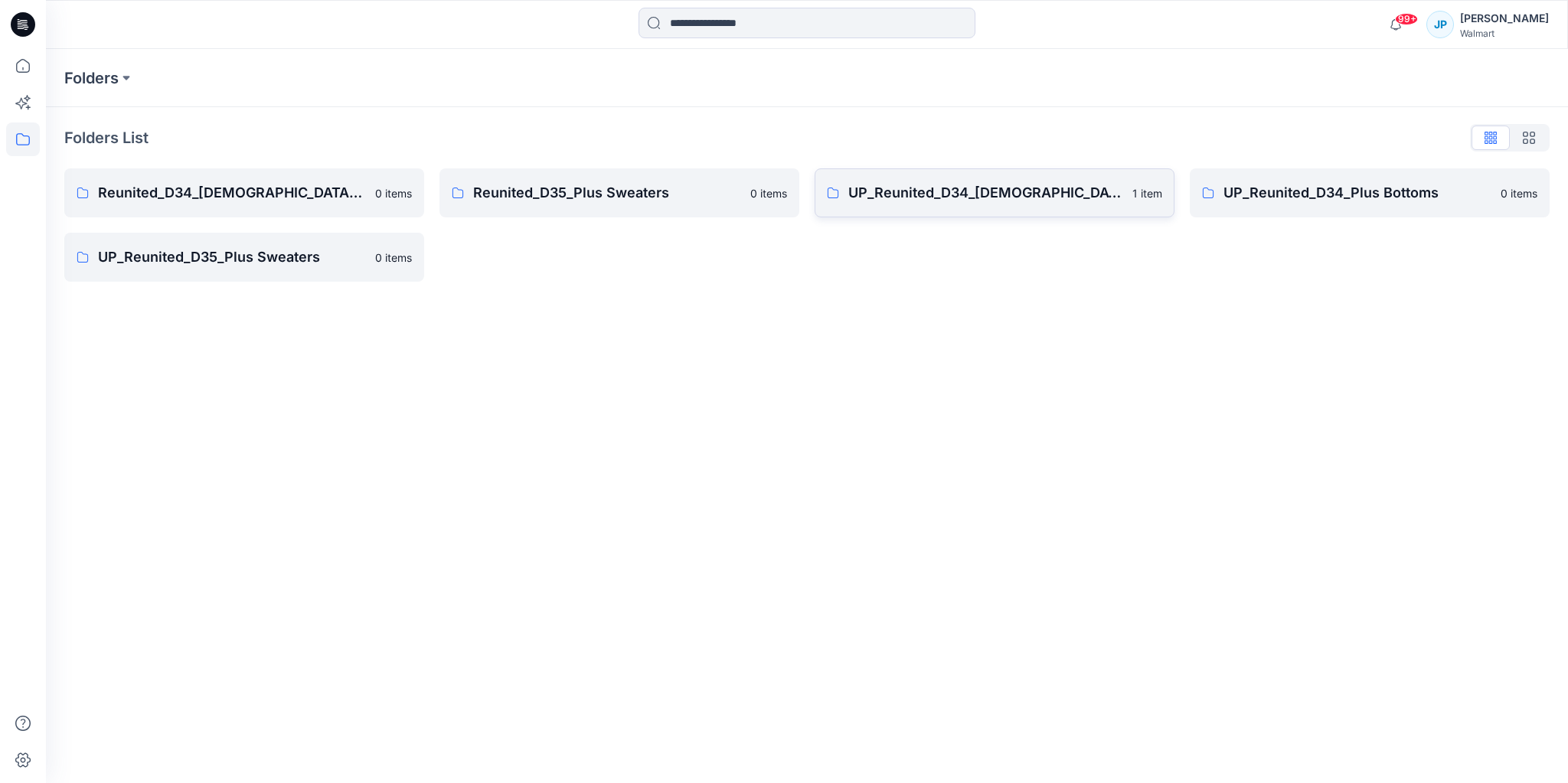
click at [1052, 200] on p "UP_Reunited_D34_[DEMOGRAPHIC_DATA] Sweaters" at bounding box center [985, 192] width 275 height 21
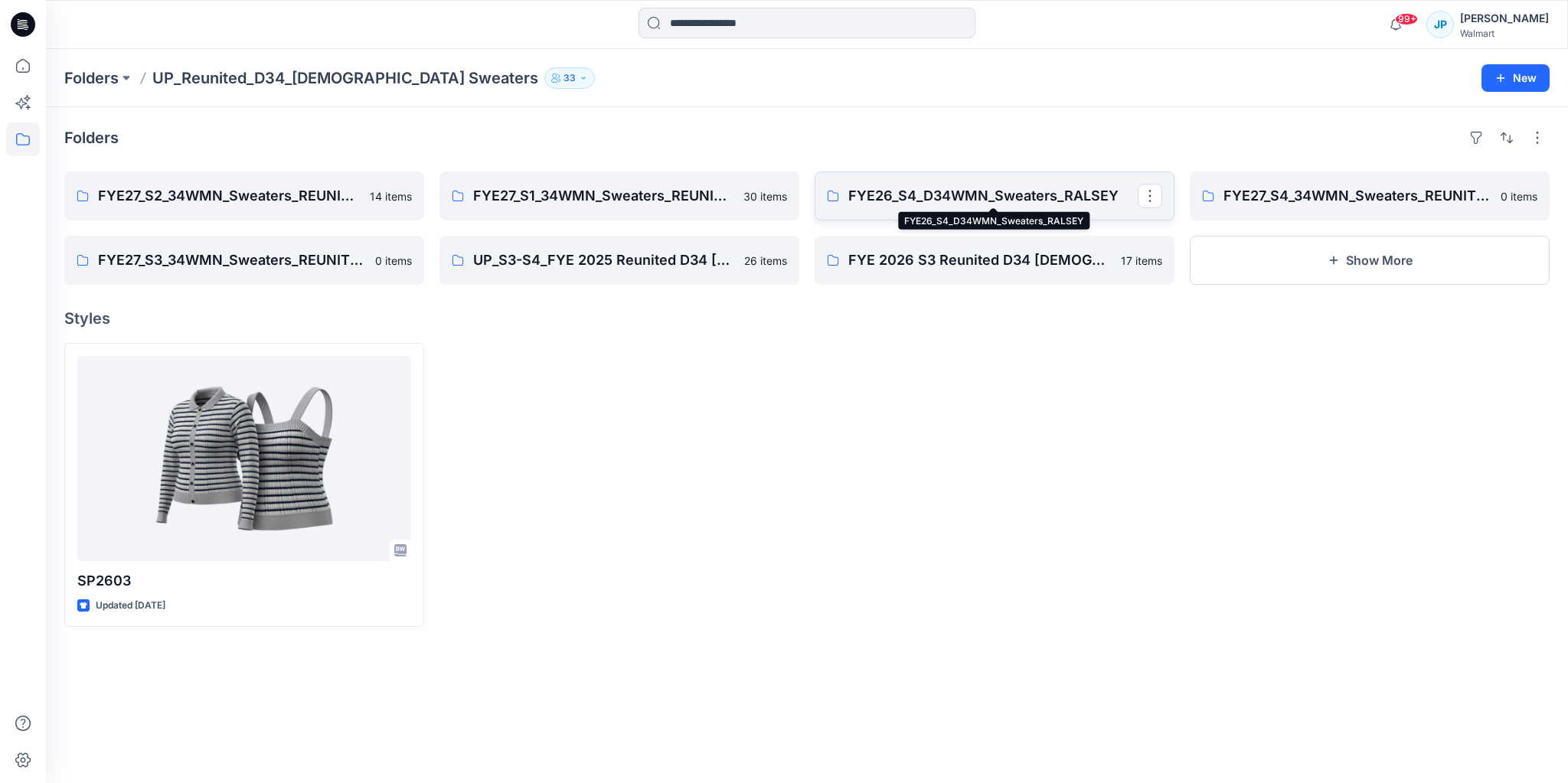
click at [1131, 200] on p "FYE26_S4_D34WMN_Sweaters_RALSEY" at bounding box center [993, 196] width 290 height 21
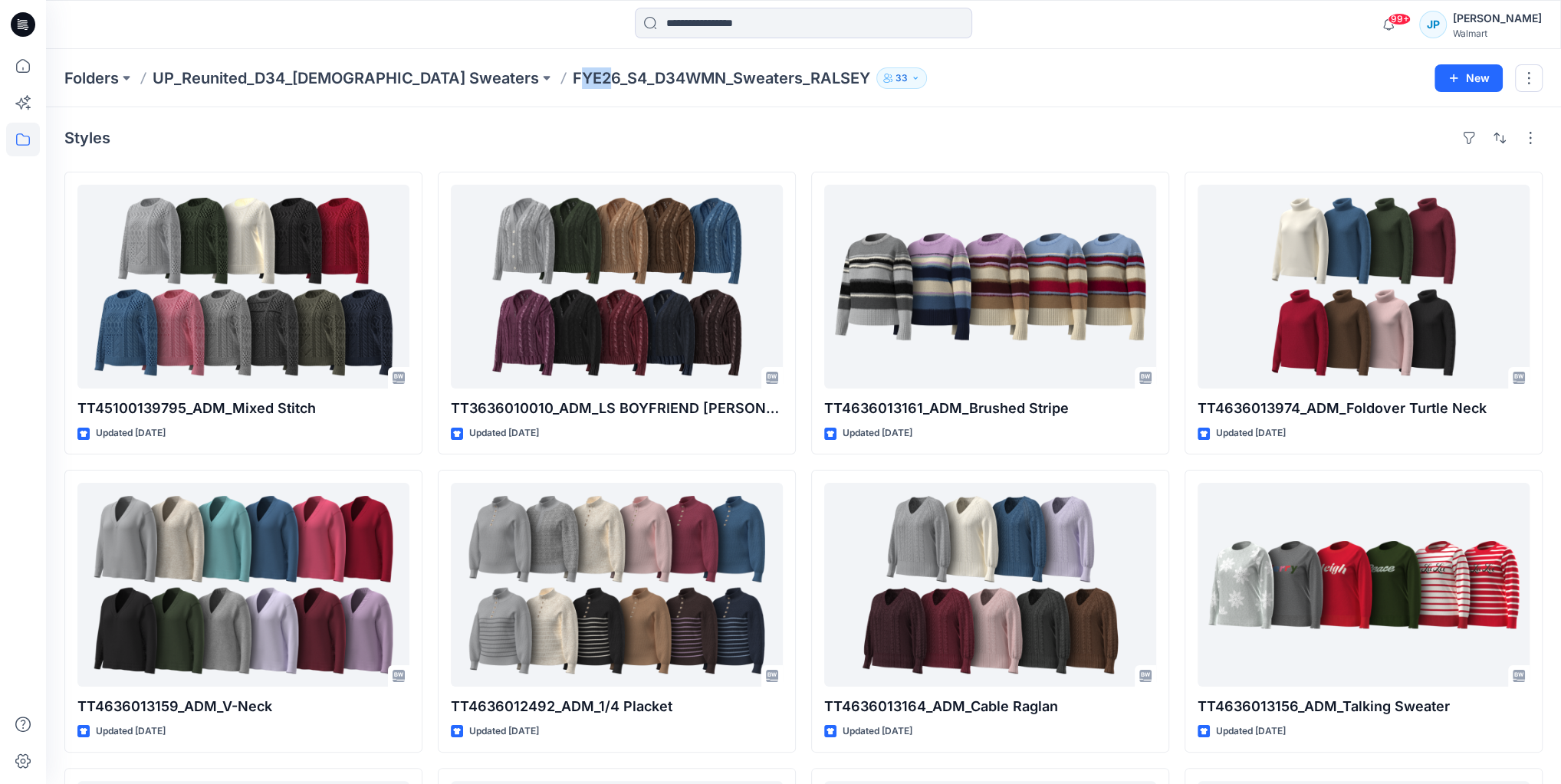
drag, startPoint x: 459, startPoint y: 79, endPoint x: 487, endPoint y: 81, distance: 28.1
click at [572, 81] on p "FYE26_S4_D34WMN_Sweaters_RALSEY" at bounding box center [721, 78] width 297 height 21
drag, startPoint x: 453, startPoint y: 78, endPoint x: 679, endPoint y: 82, distance: 226.0
click at [683, 82] on p "FYE26_S4_D34WMN_Sweaters_RALSEY" at bounding box center [721, 78] width 297 height 21
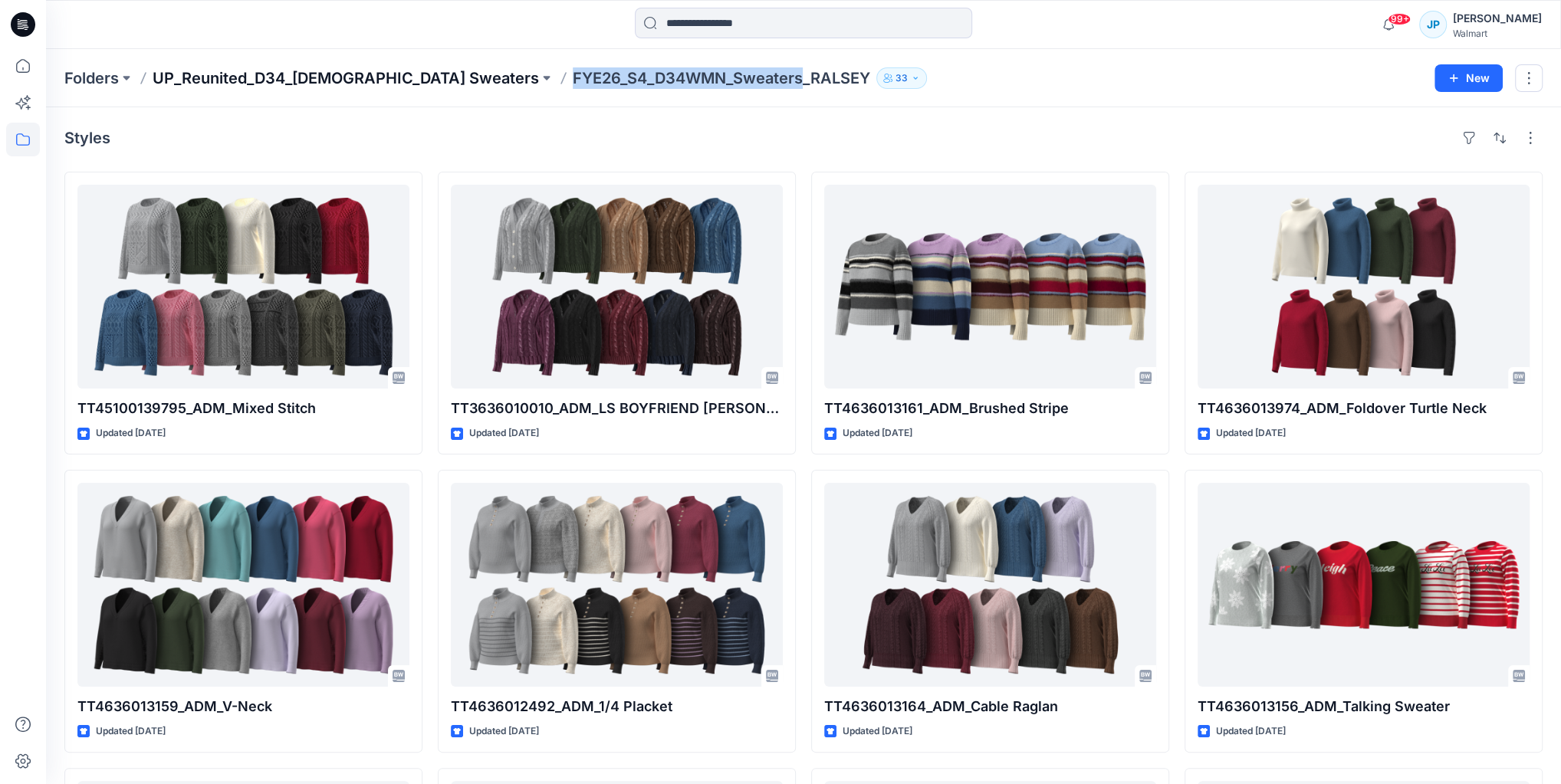
click at [340, 71] on p "UP_Reunited_D34_[DEMOGRAPHIC_DATA] Sweaters" at bounding box center [345, 78] width 386 height 21
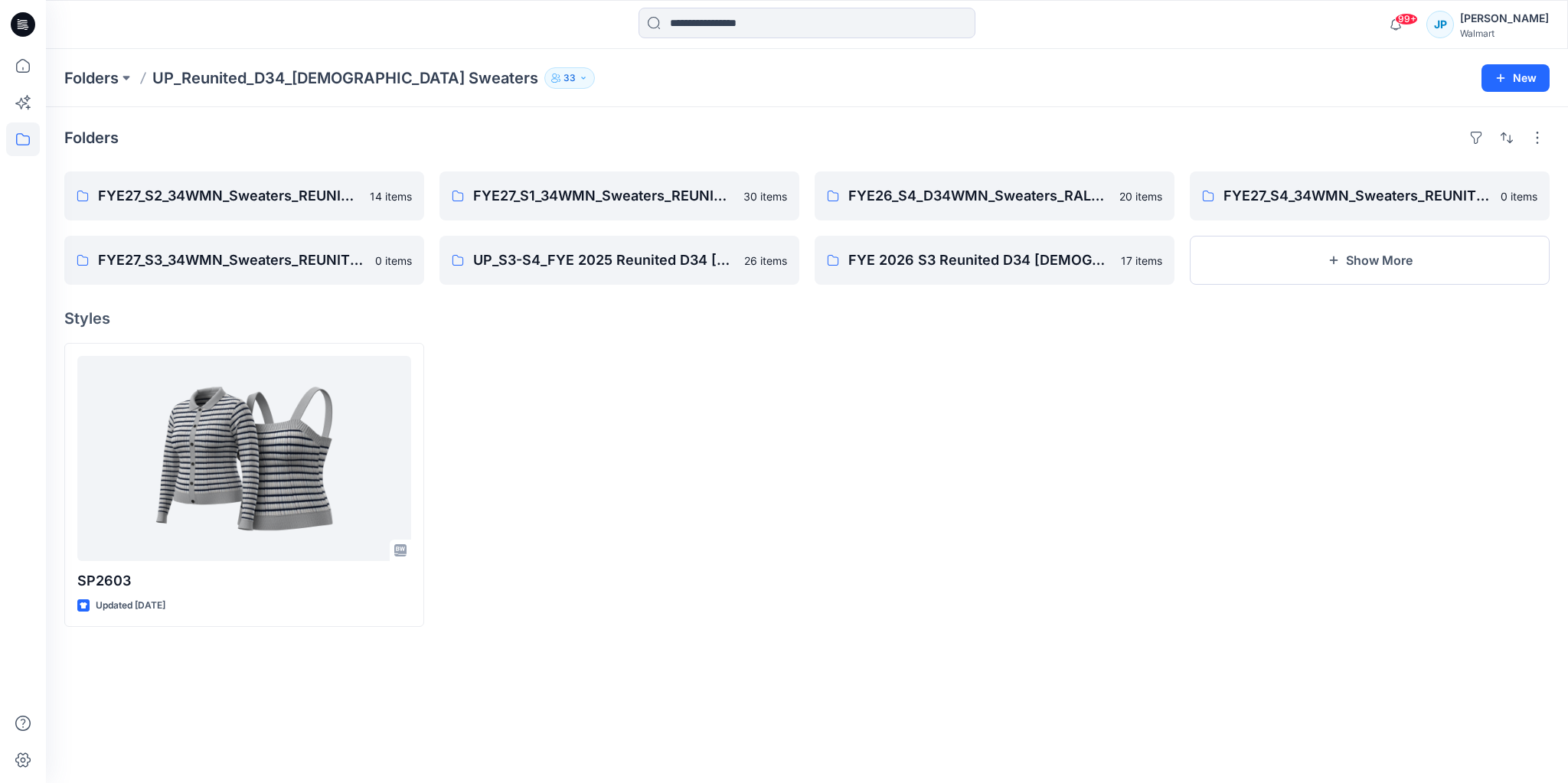
click at [1551, 75] on div "Folders UP_Reunited_D34_[DEMOGRAPHIC_DATA] Sweaters 33 New" at bounding box center [807, 78] width 1522 height 58
click at [1413, 268] on button "Show More" at bounding box center [1370, 260] width 360 height 49
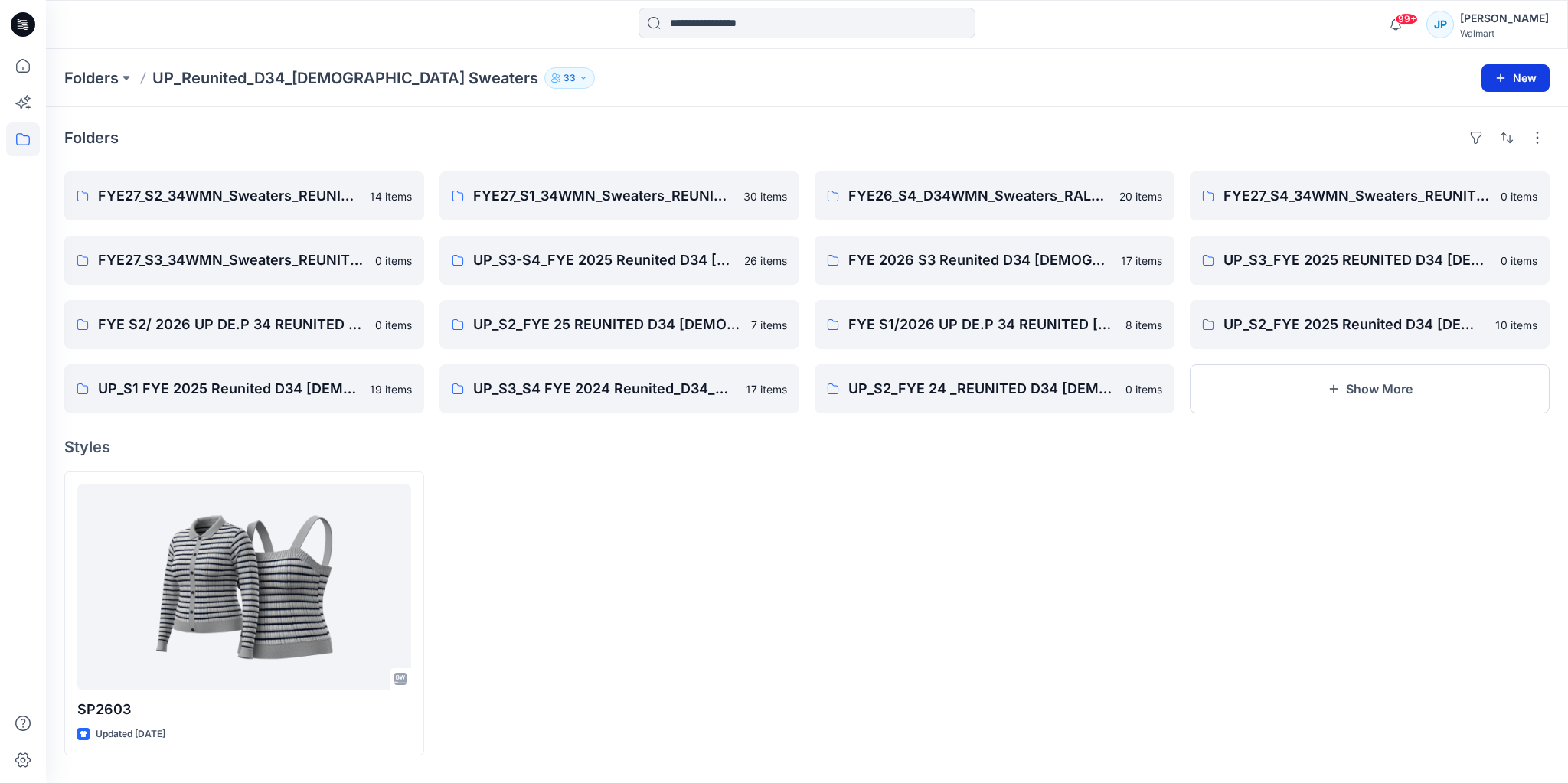
click at [1505, 82] on icon "button" at bounding box center [1501, 78] width 12 height 12
click at [1447, 145] on p "New Folder" at bounding box center [1471, 145] width 57 height 16
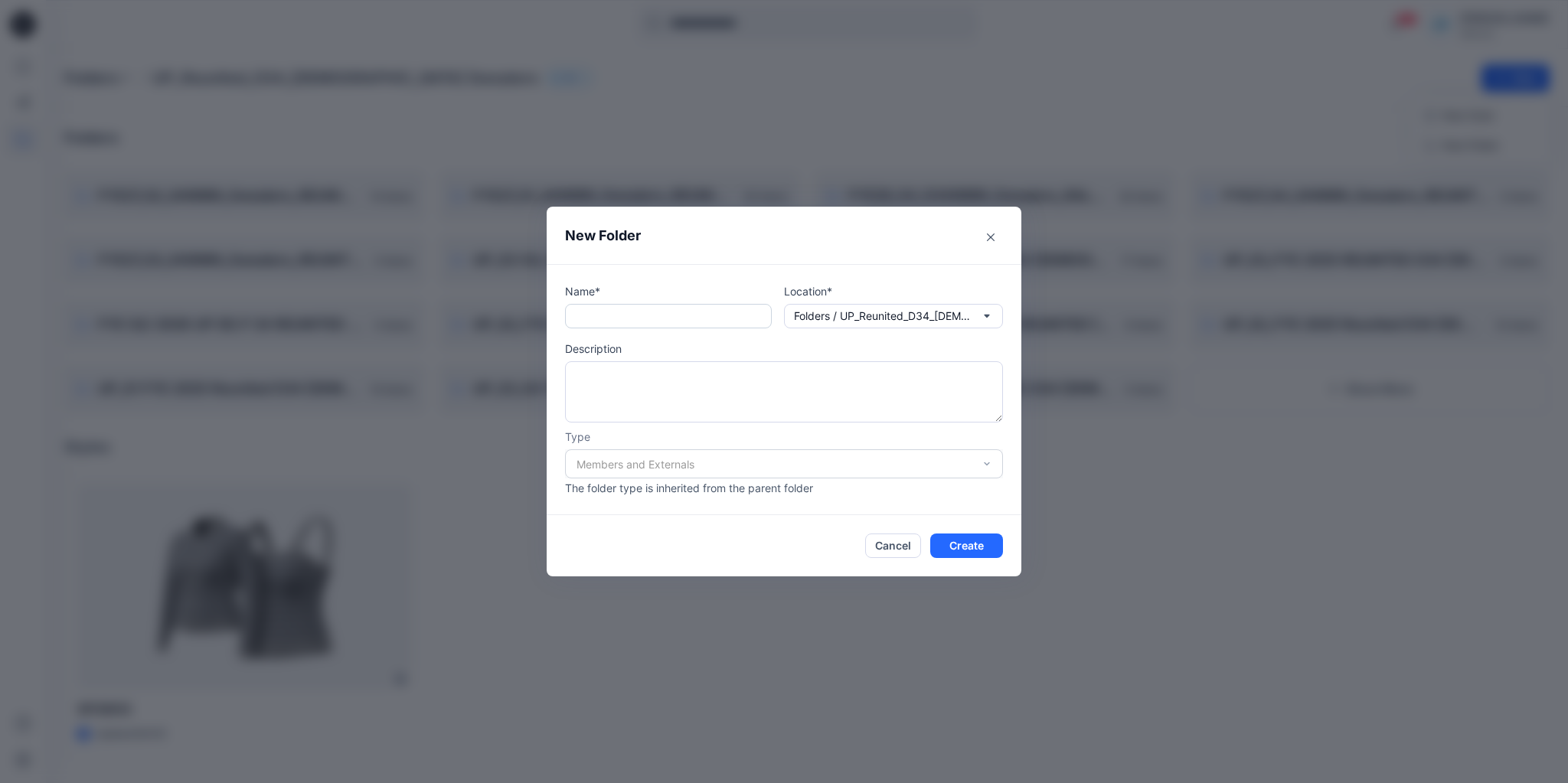
click at [599, 314] on input "text" at bounding box center [668, 316] width 207 height 25
paste input "**********"
drag, startPoint x: 725, startPoint y: 310, endPoint x: 889, endPoint y: 328, distance: 165.0
click at [889, 328] on div "**********" at bounding box center [784, 306] width 438 height 45
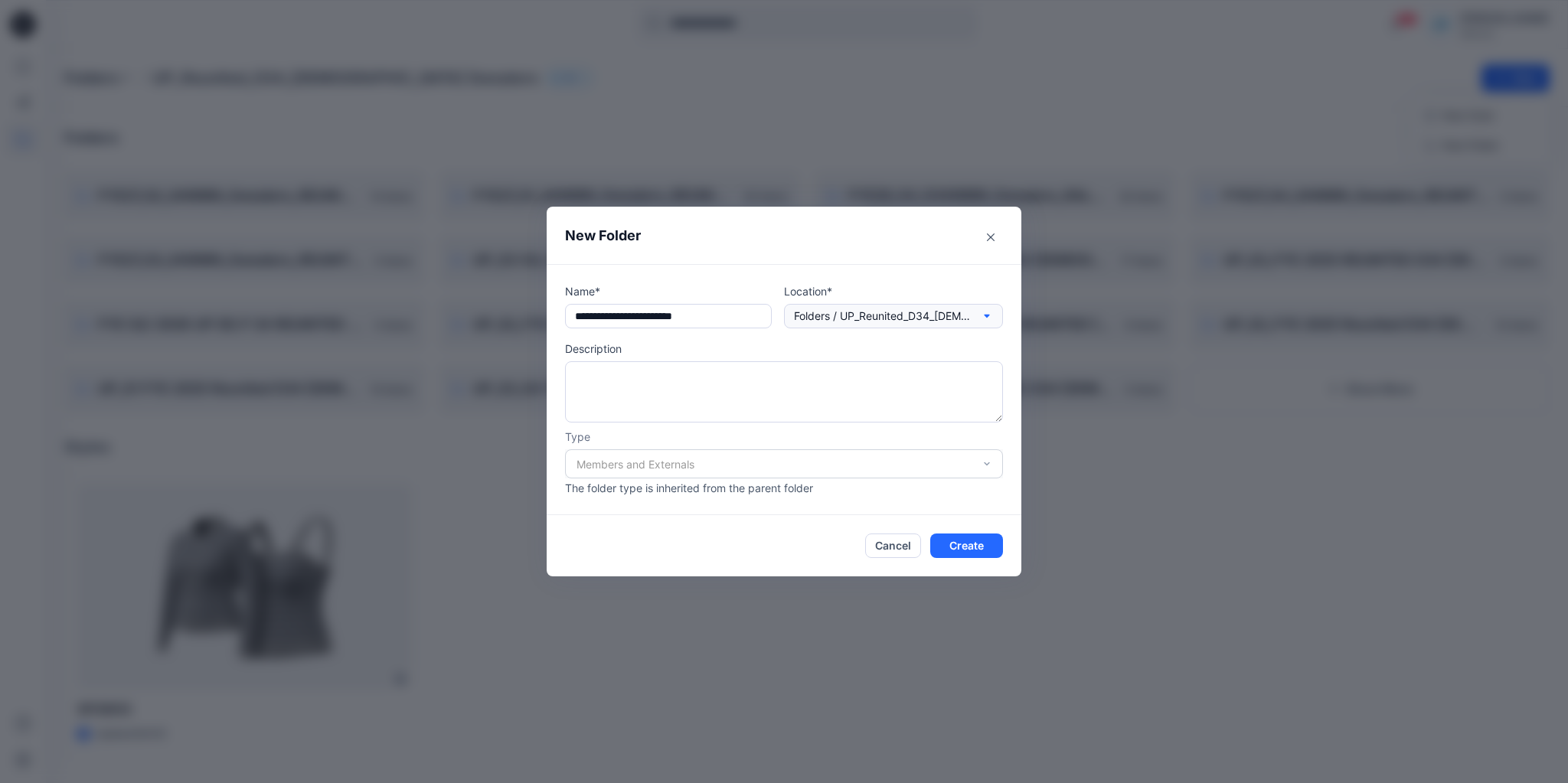
scroll to position [0, 0]
click at [615, 315] on input "**********" at bounding box center [668, 316] width 207 height 25
type input "**********"
click at [965, 551] on button "Create" at bounding box center [967, 545] width 73 height 25
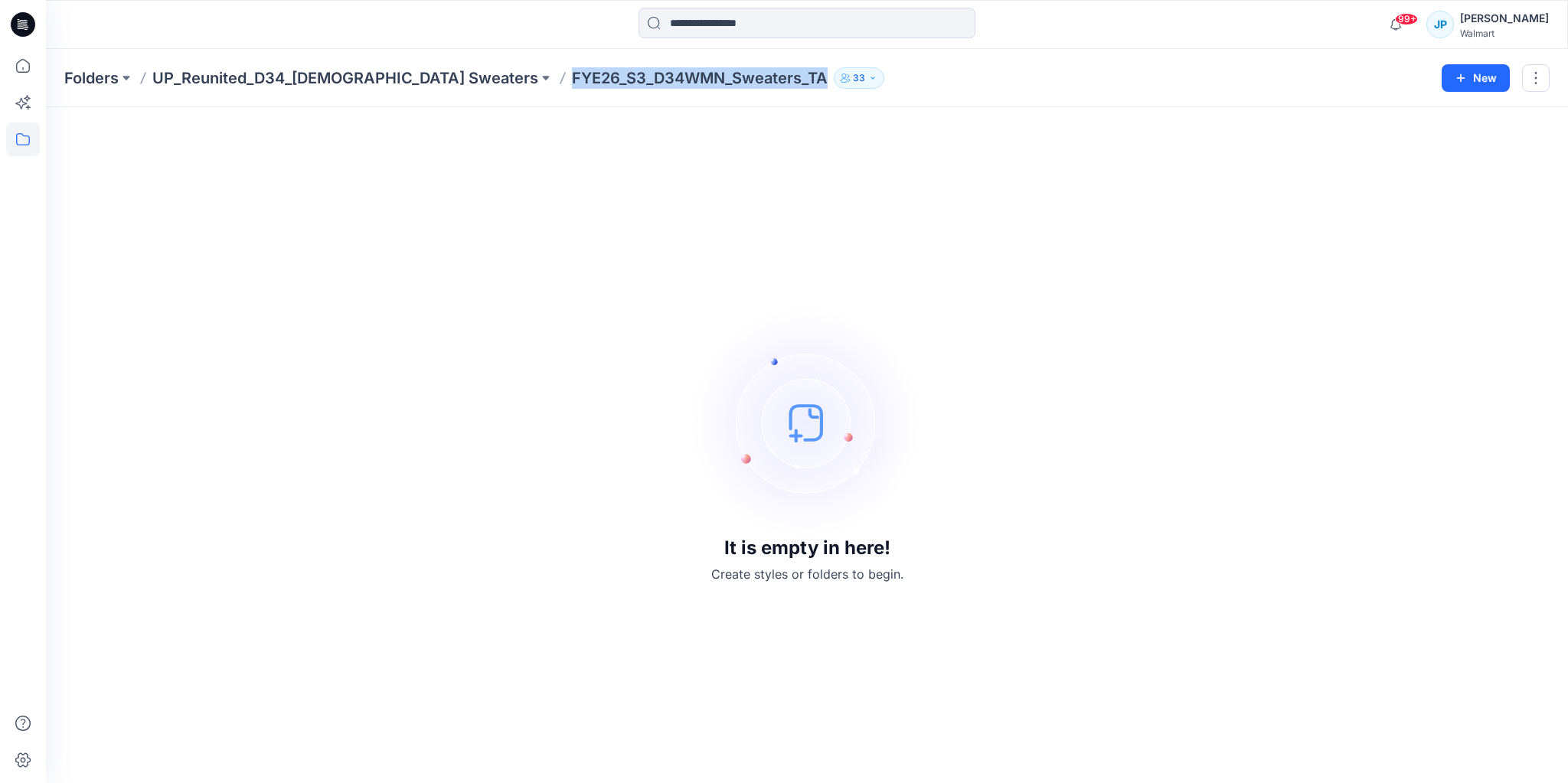
drag, startPoint x: 707, startPoint y: 81, endPoint x: 445, endPoint y: 81, distance: 262.0
click at [445, 81] on div "Folders UP_Reunited_D34_[DEMOGRAPHIC_DATA] Sweaters FYE26_S3_D34WMN_Sweaters_TA…" at bounding box center [747, 78] width 1366 height 21
copy p "FYE26_S3_D34WMN_Sweaters_TA"
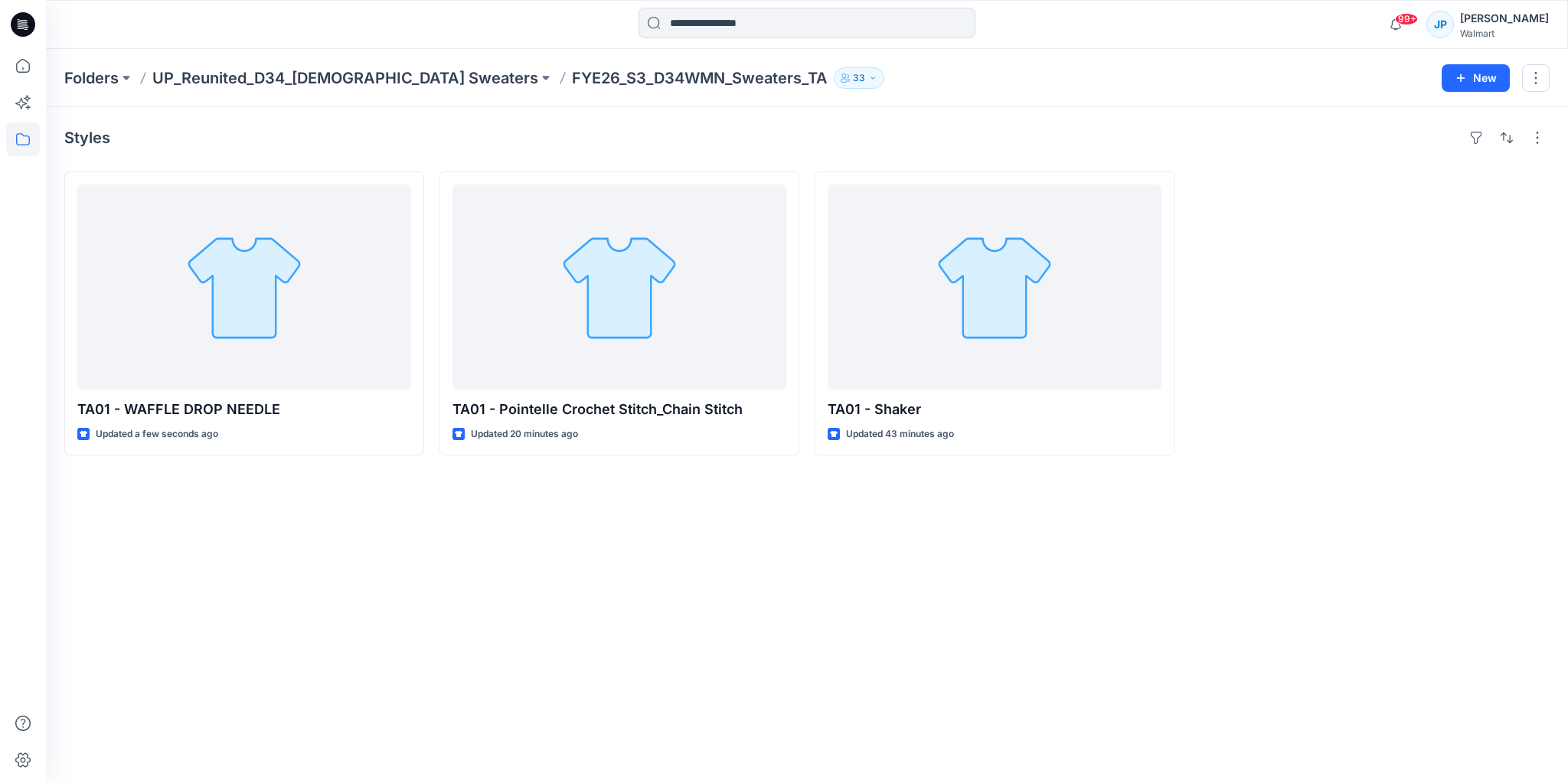
click at [572, 86] on p "FYE26_S3_D34WMN_Sweaters_TA" at bounding box center [699, 78] width 256 height 21
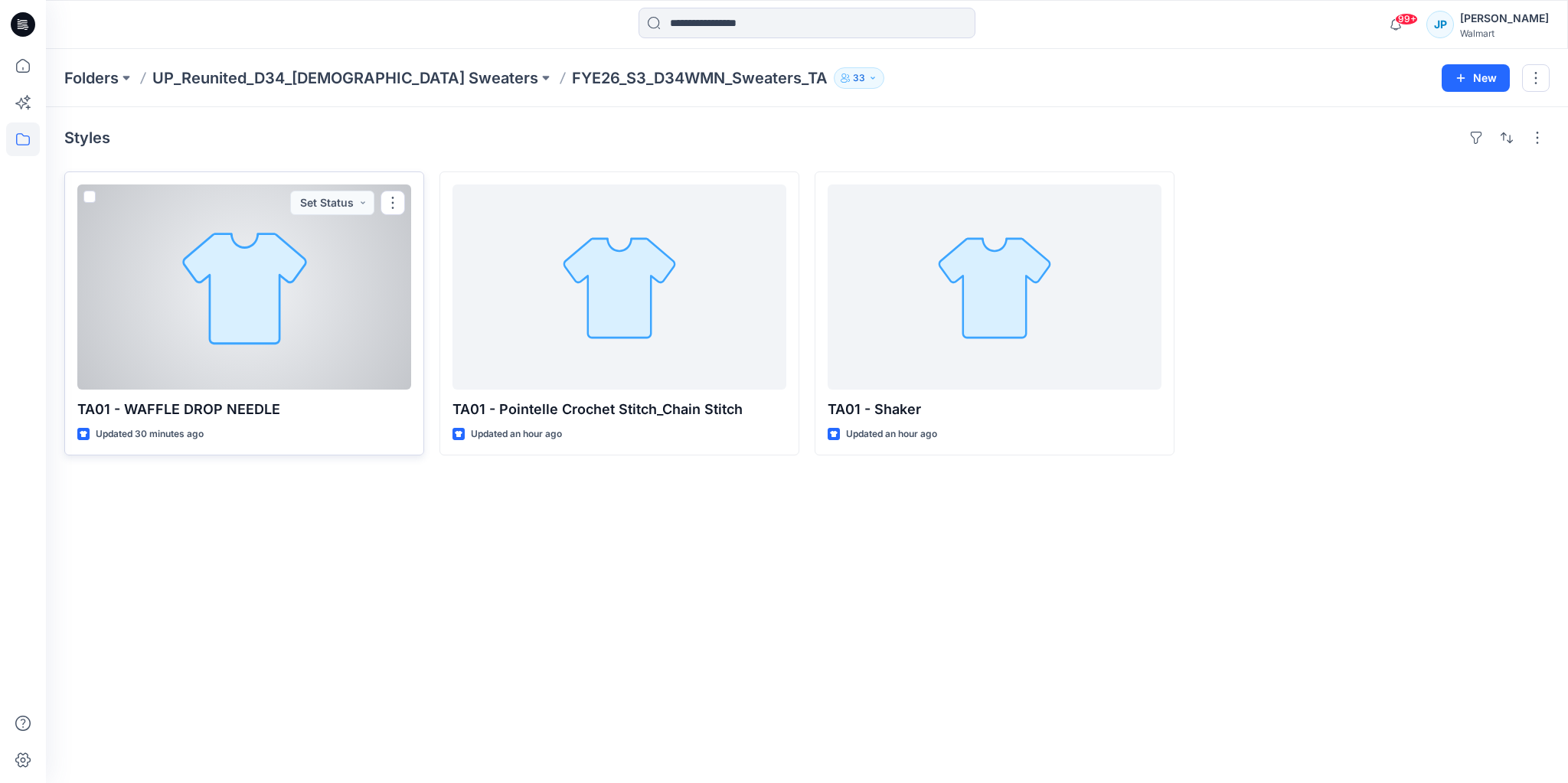
click at [341, 285] on div at bounding box center [245, 287] width 334 height 205
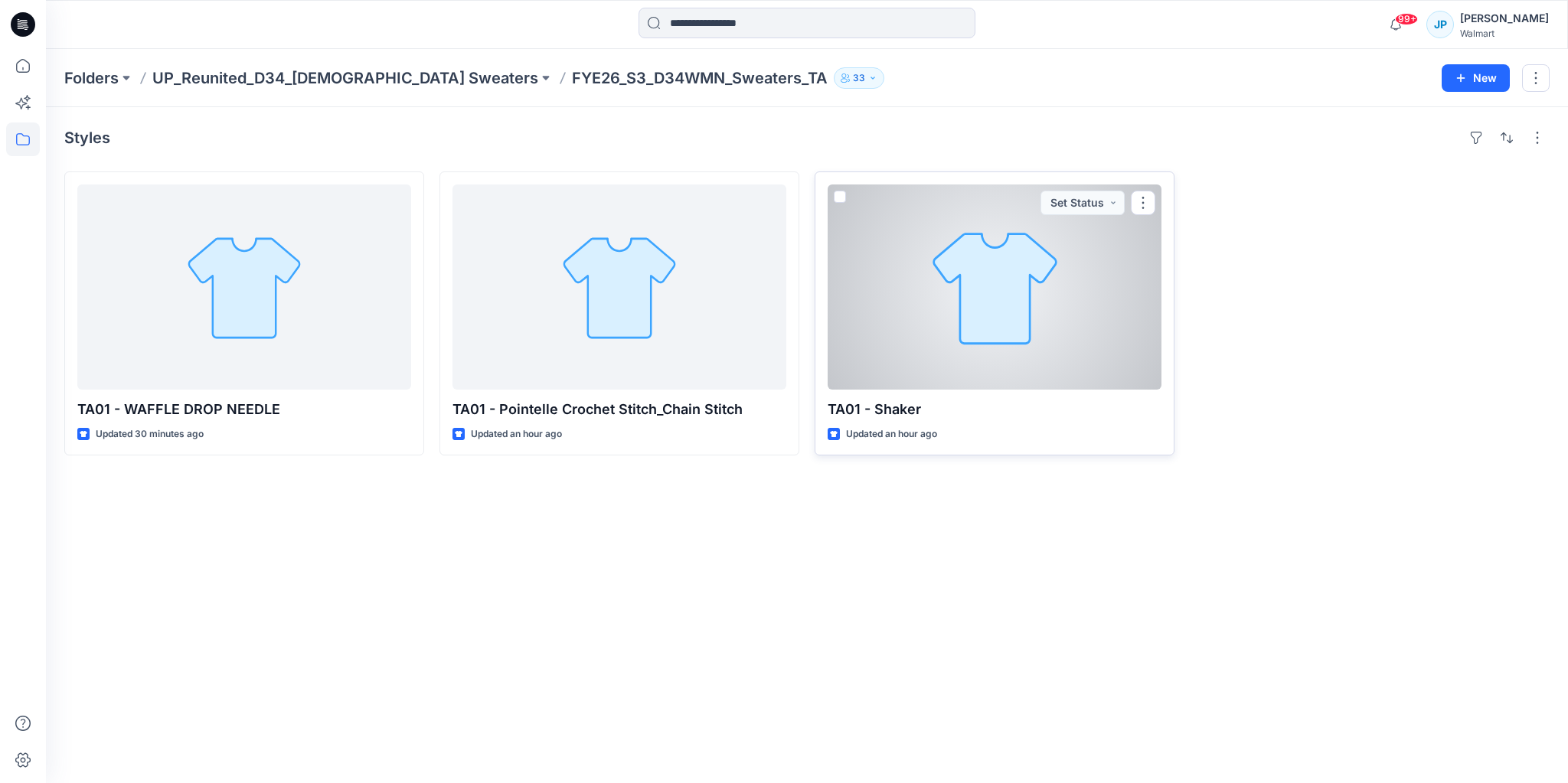
click at [932, 306] on div at bounding box center [995, 287] width 334 height 205
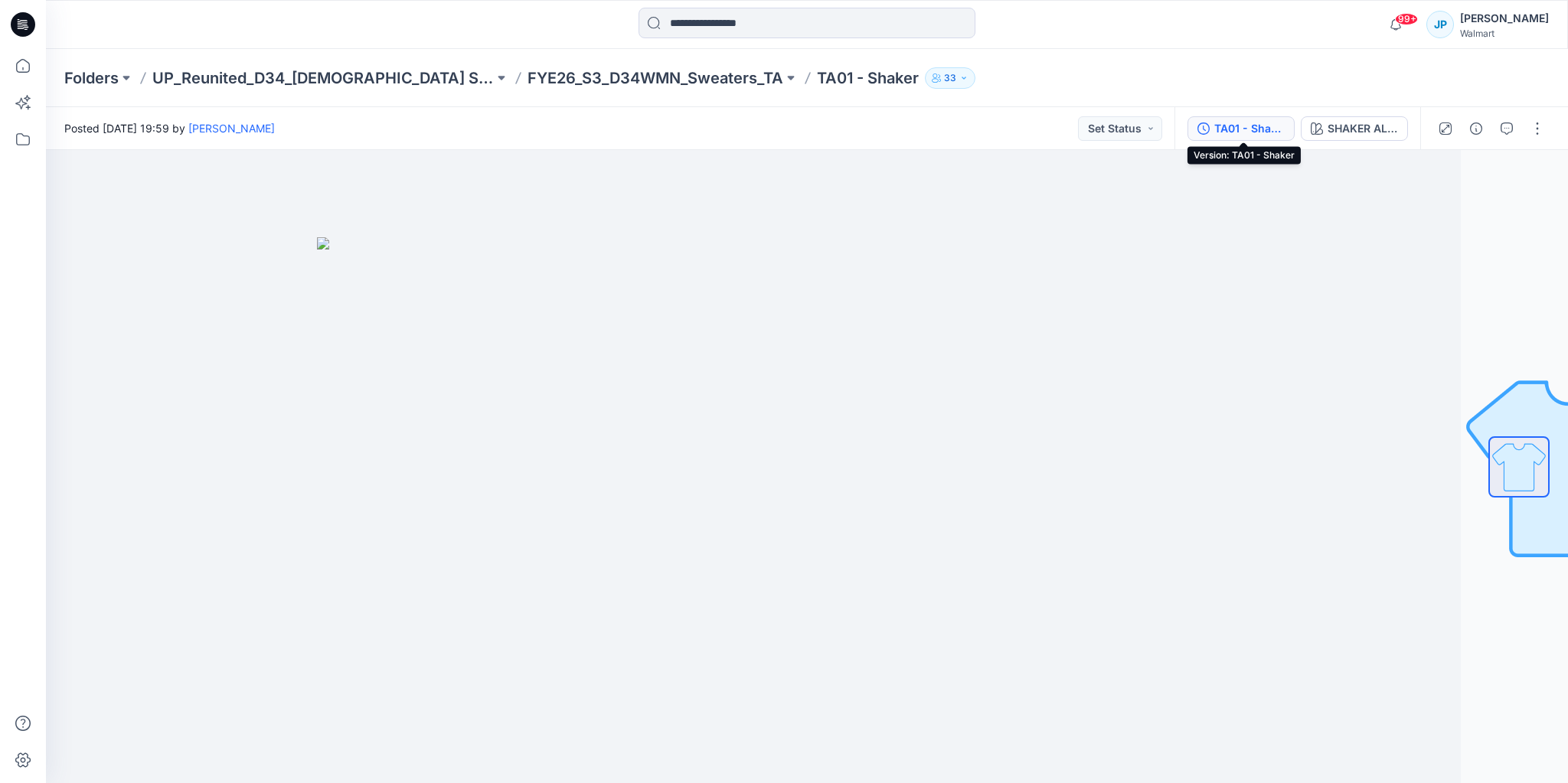
click at [1266, 127] on div "TA01 - Shaker" at bounding box center [1250, 128] width 70 height 17
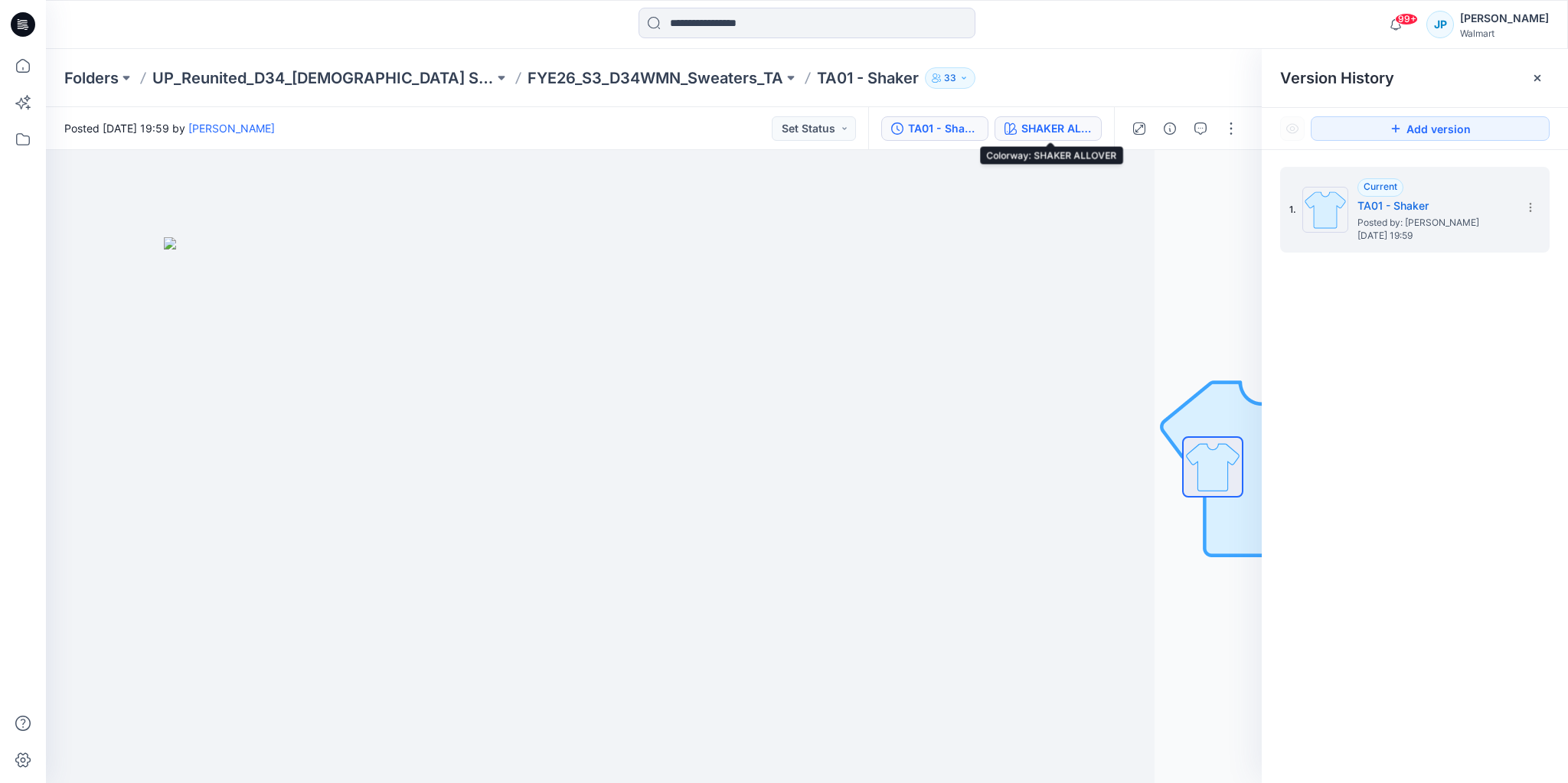
click at [1056, 126] on div "SHAKER ALLOVER" at bounding box center [1056, 128] width 70 height 17
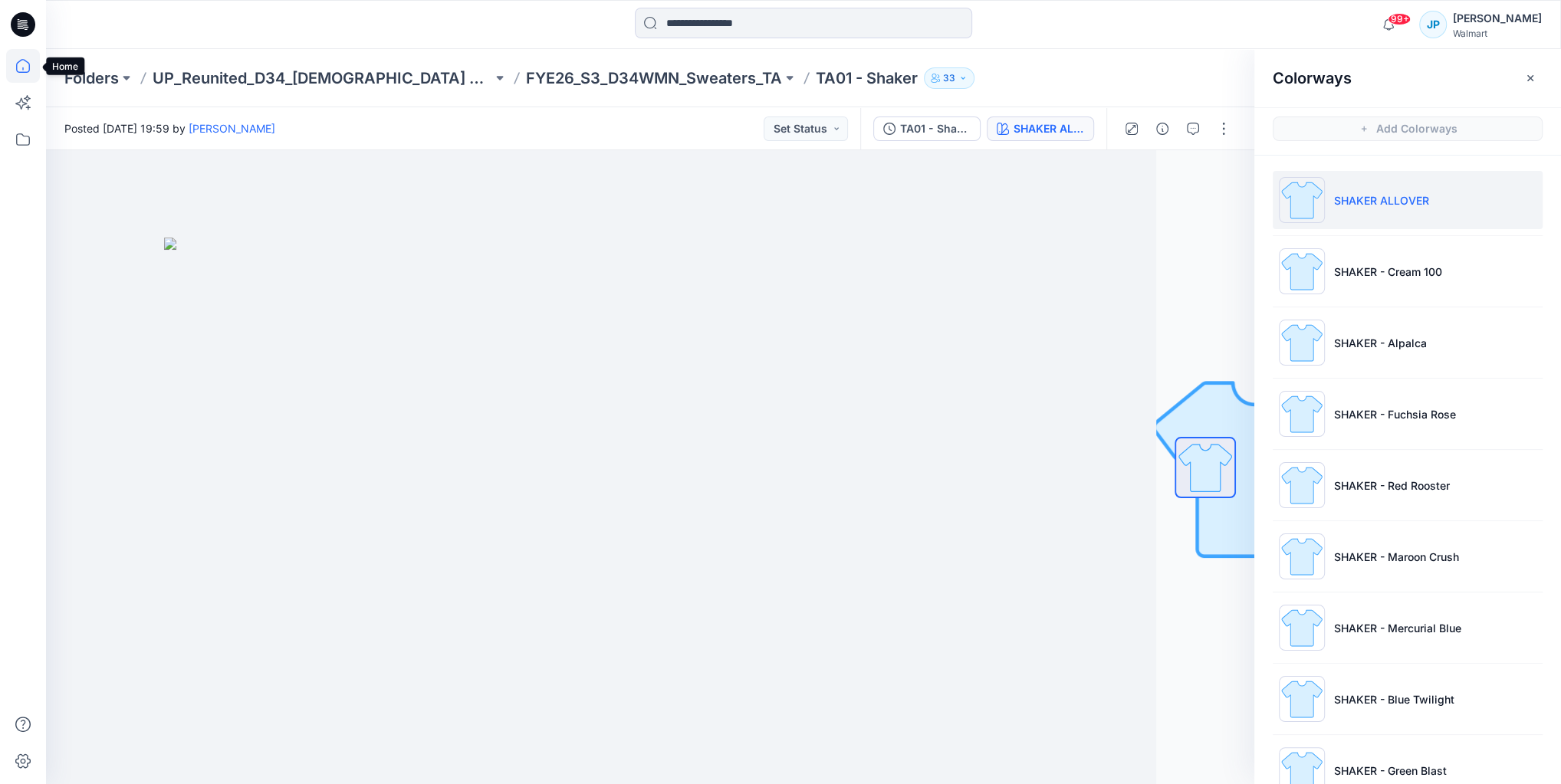
click at [23, 61] on icon at bounding box center [23, 66] width 34 height 34
